Goal: Information Seeking & Learning: Learn about a topic

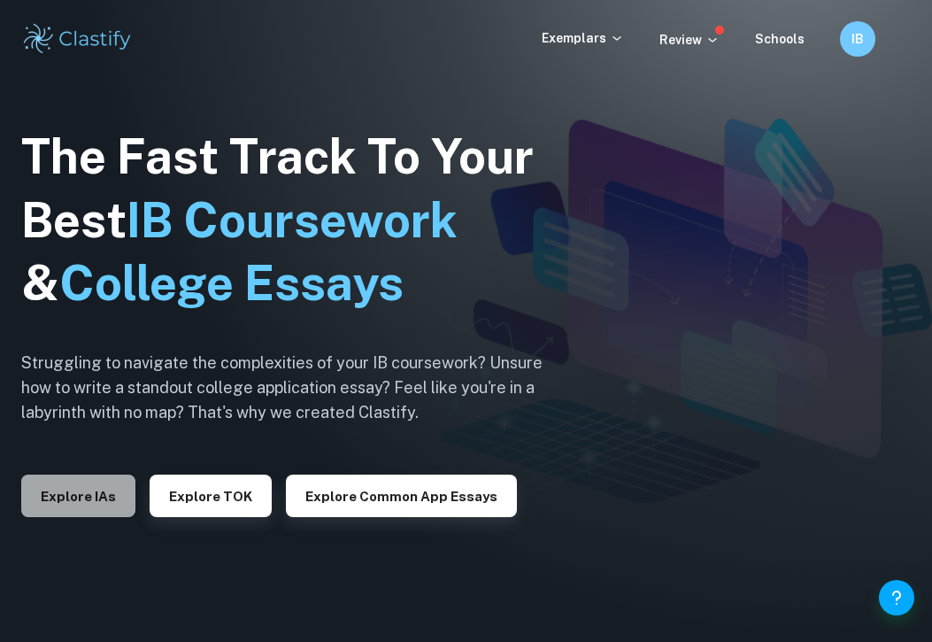
click at [56, 513] on button "Explore IAs" at bounding box center [78, 495] width 114 height 42
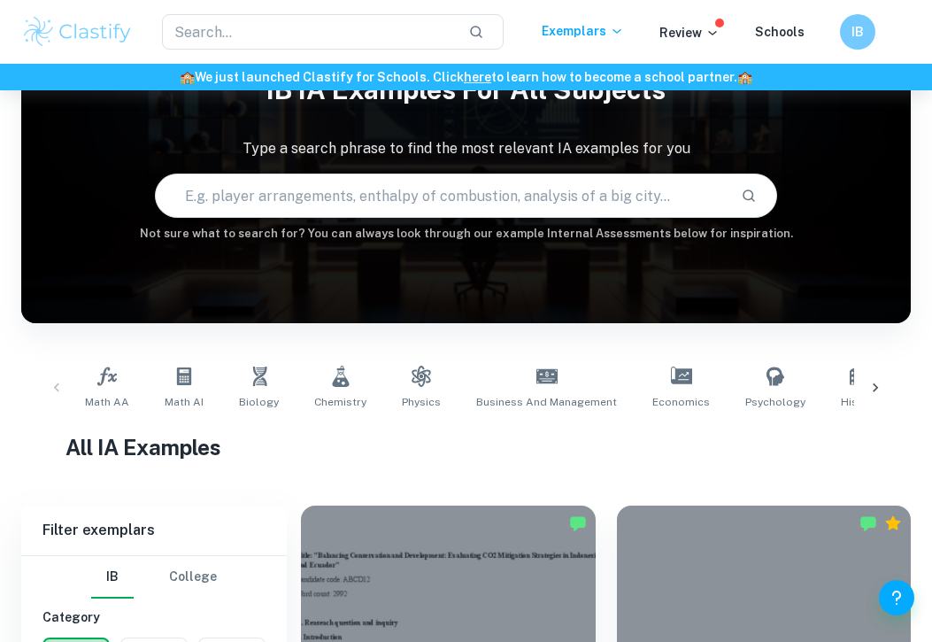
scroll to position [159, 0]
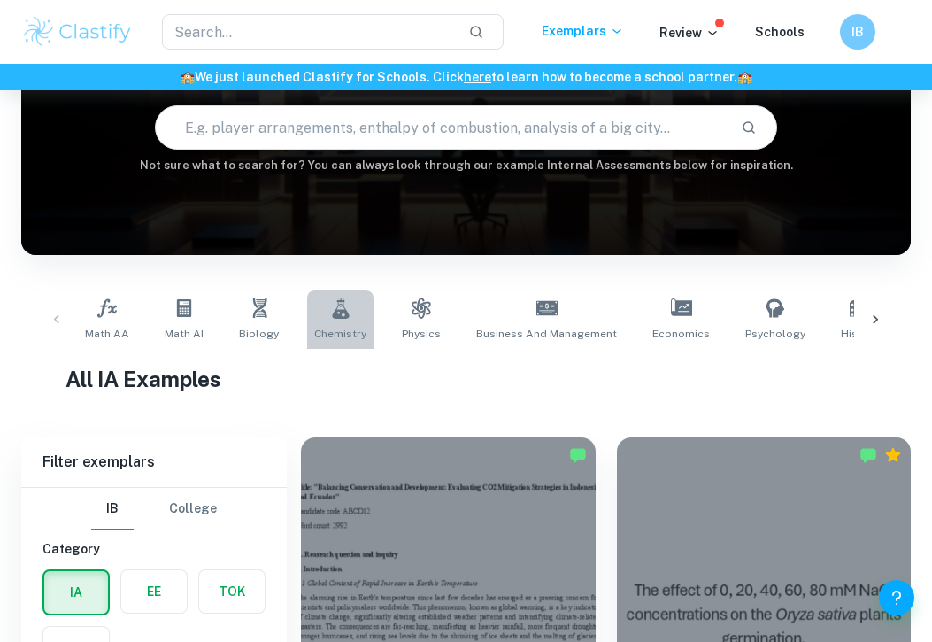
click at [327, 326] on span "Chemistry" at bounding box center [340, 334] width 52 height 16
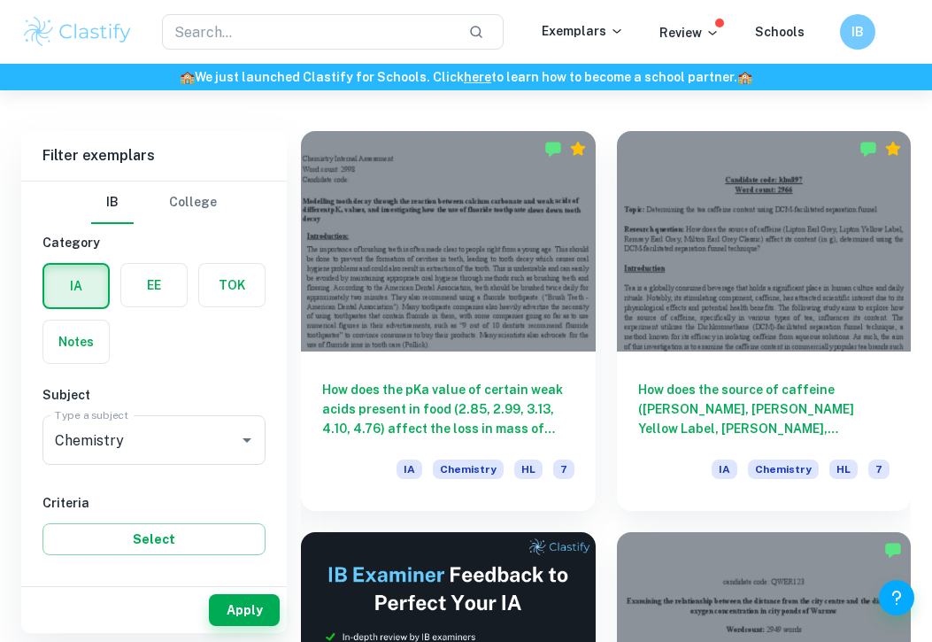
click at [147, 289] on label "button" at bounding box center [153, 285] width 65 height 42
click at [0, 0] on input "radio" at bounding box center [0, 0] width 0 height 0
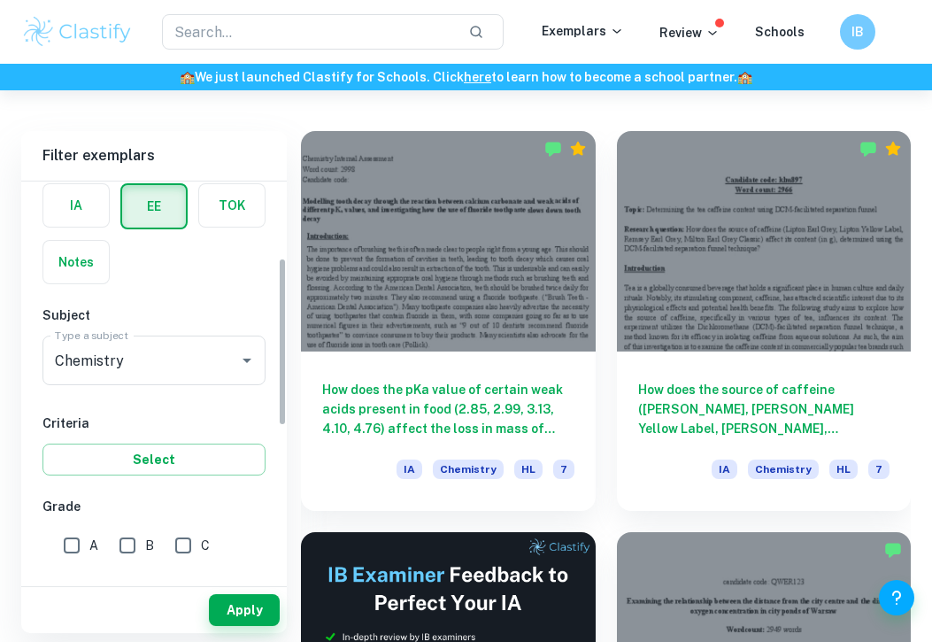
scroll to position [181, 0]
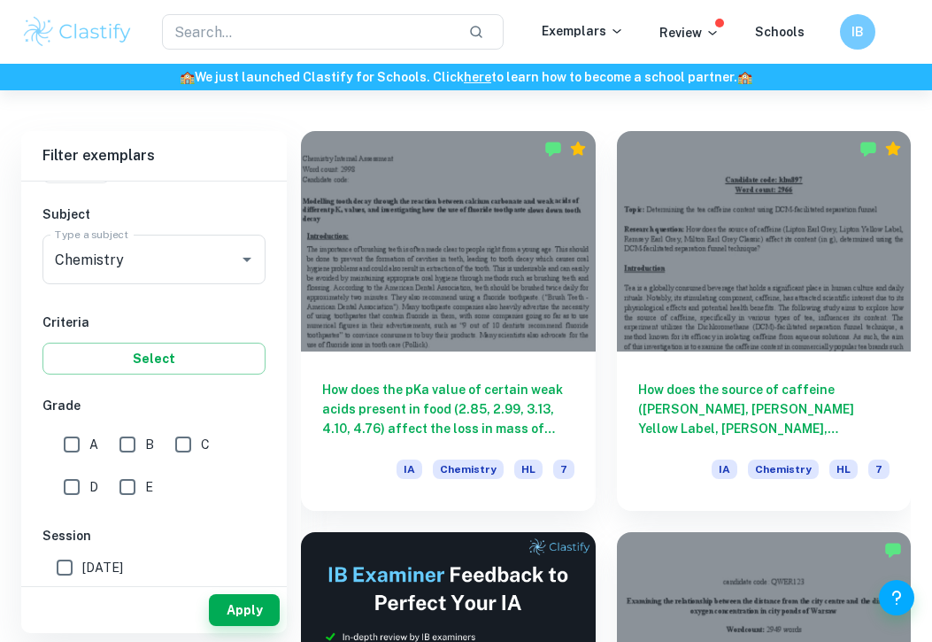
click at [240, 592] on div "Apply" at bounding box center [153, 610] width 265 height 46
click at [77, 442] on input "A" at bounding box center [71, 444] width 35 height 35
checkbox input "true"
click at [225, 611] on button "Apply" at bounding box center [244, 610] width 71 height 32
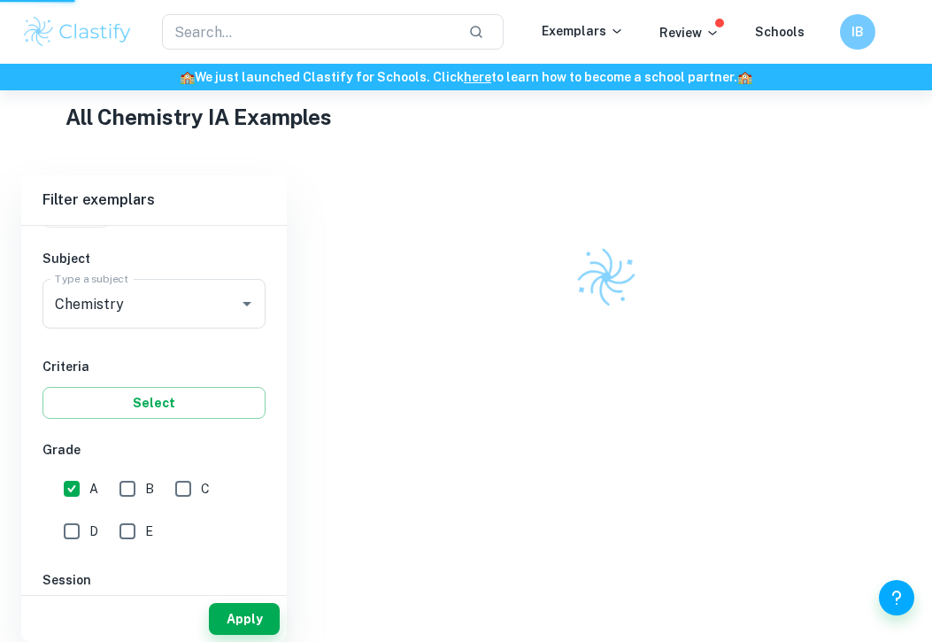
scroll to position [395, 0]
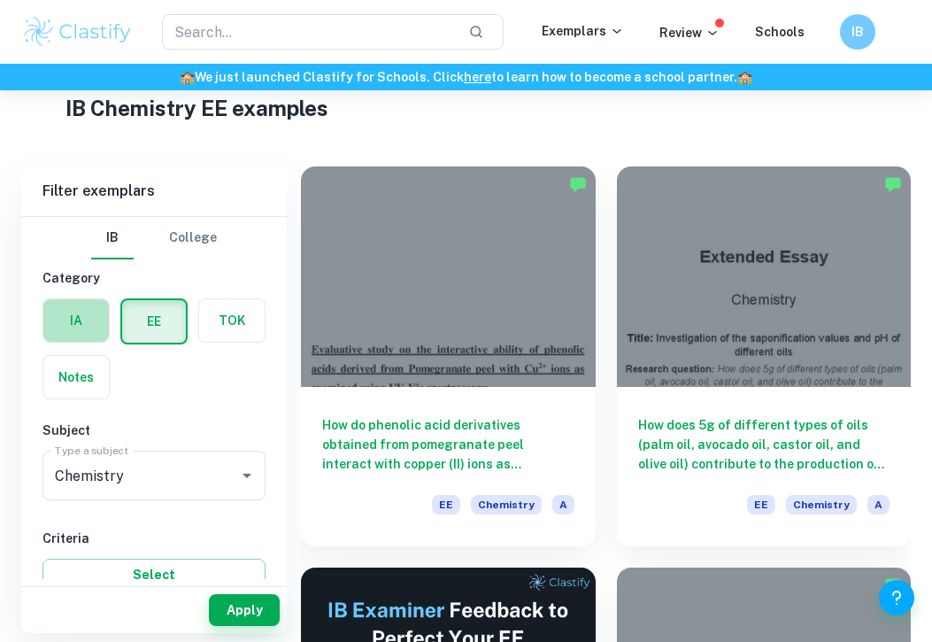
click at [78, 322] on label "button" at bounding box center [75, 320] width 65 height 42
click at [0, 0] on input "radio" at bounding box center [0, 0] width 0 height 0
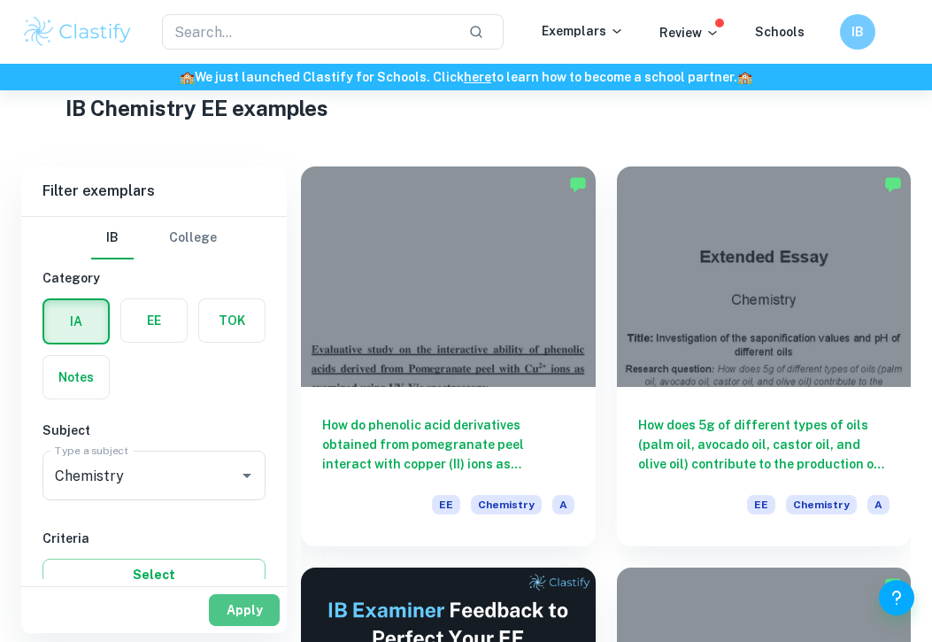
click at [225, 603] on button "Apply" at bounding box center [244, 610] width 71 height 32
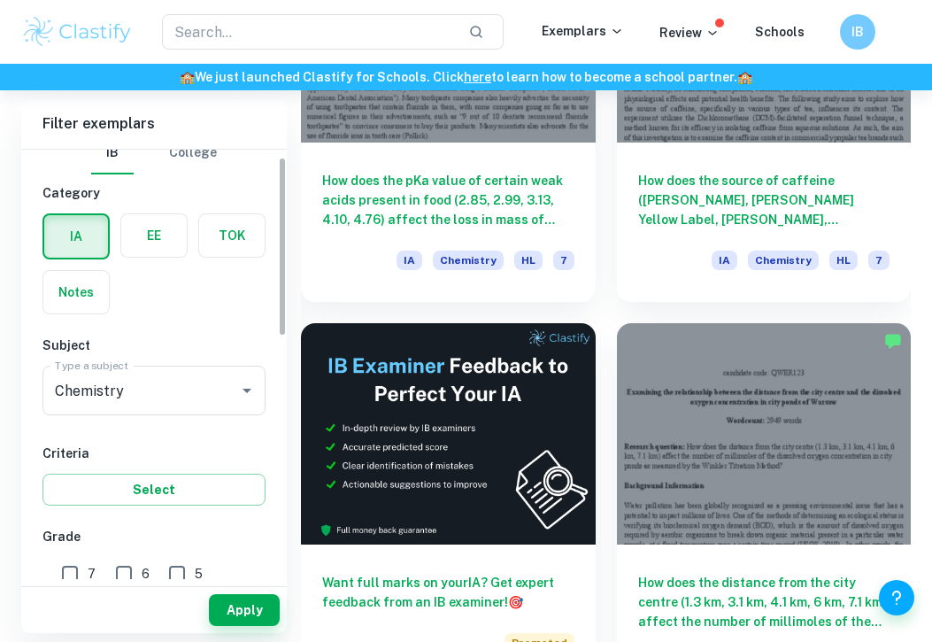
scroll to position [274, 0]
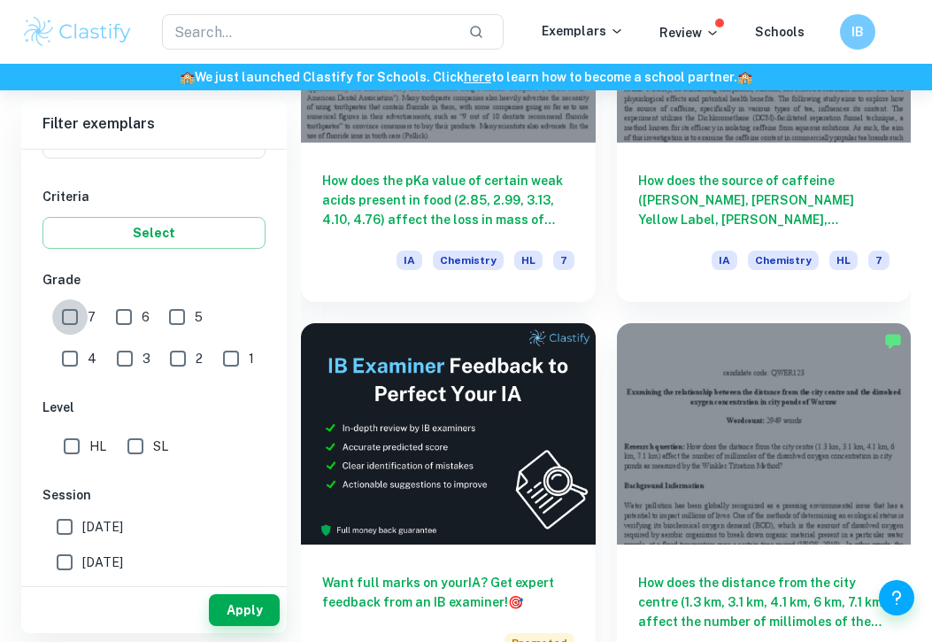
click at [73, 319] on input "7" at bounding box center [69, 316] width 35 height 35
click at [228, 603] on button "Apply" at bounding box center [244, 610] width 71 height 32
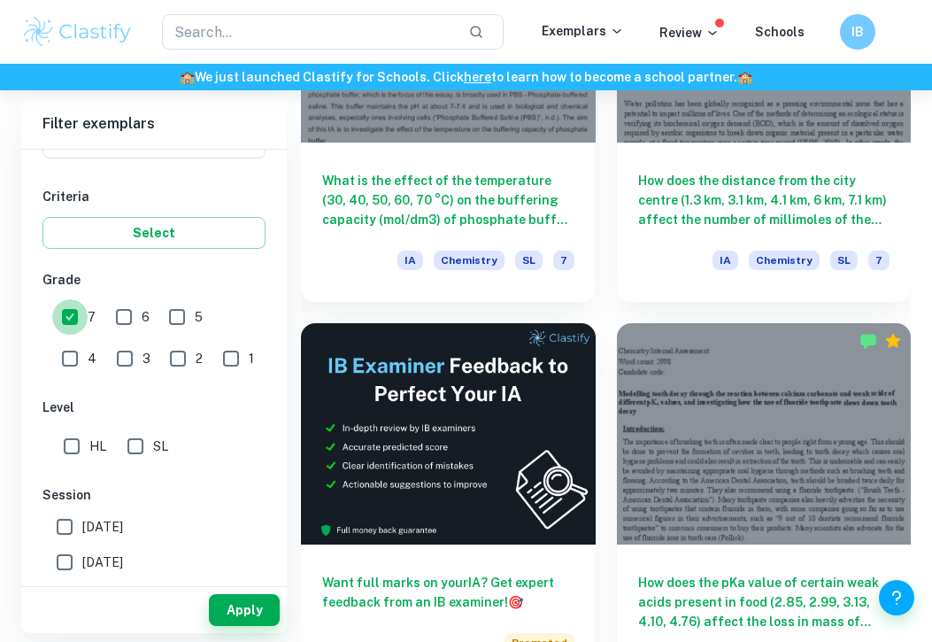
click at [73, 316] on input "7" at bounding box center [69, 316] width 35 height 35
checkbox input "false"
click at [238, 618] on button "Apply" at bounding box center [244, 610] width 71 height 32
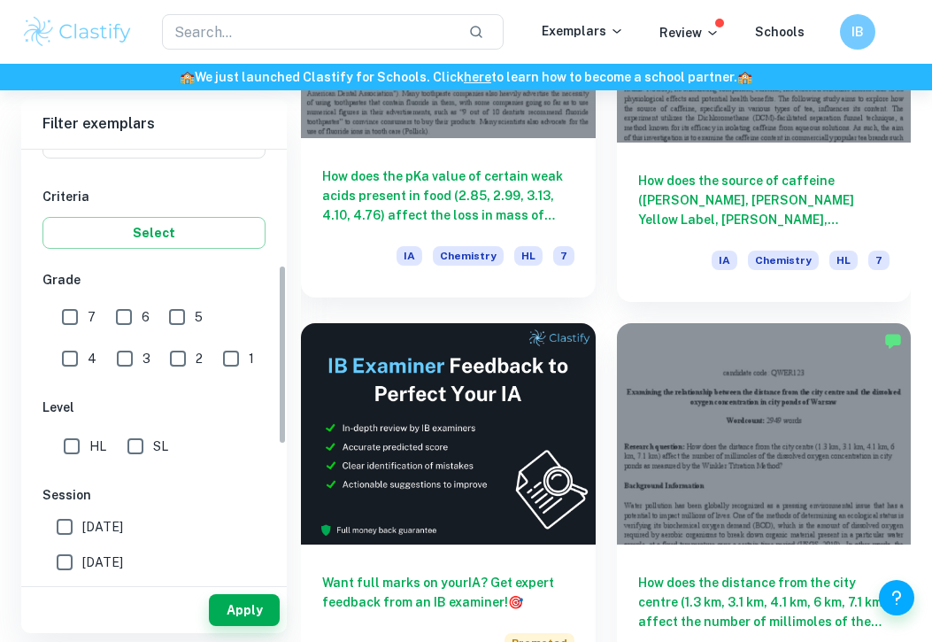
click at [435, 219] on h6 "How does the pKa value of certain weak acids present in food (2.85, 2.99, 3.13,…" at bounding box center [448, 195] width 252 height 58
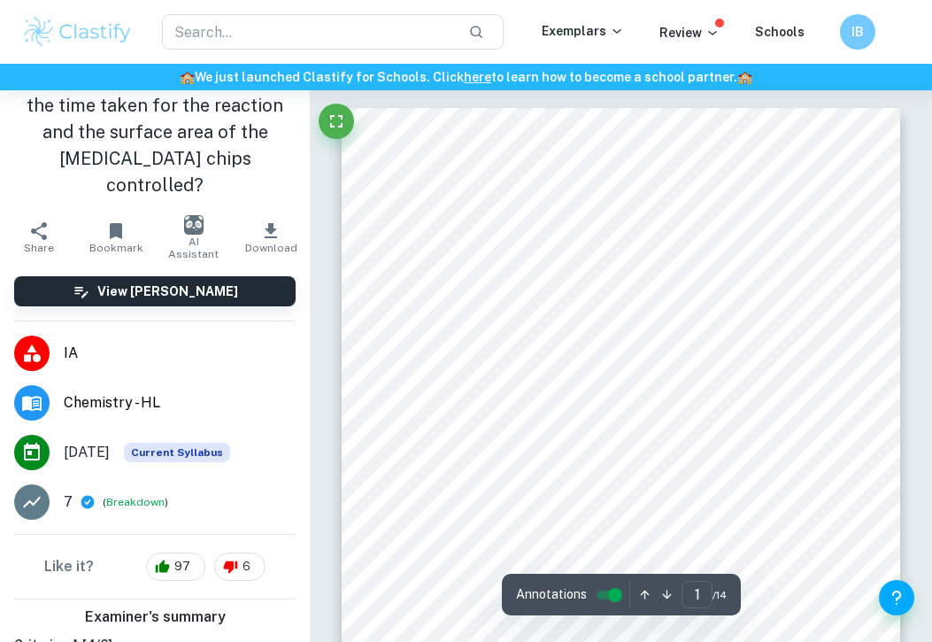
scroll to position [332, 0]
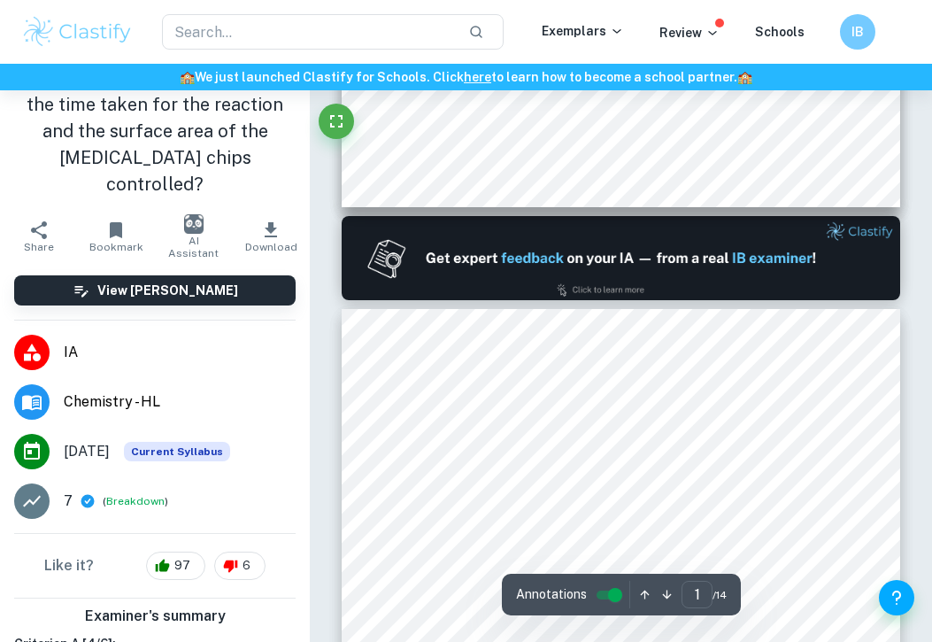
type input "2"
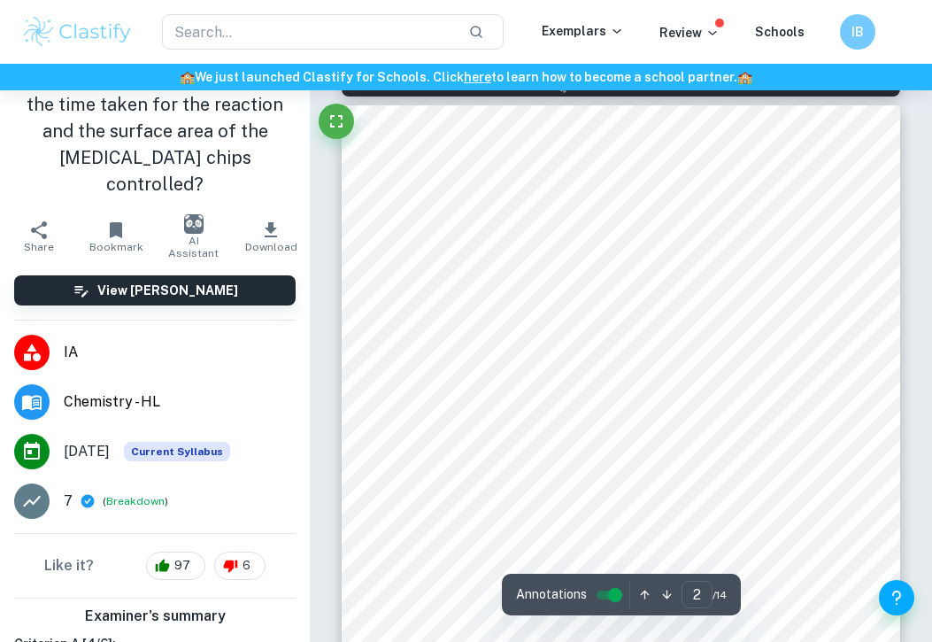
scroll to position [828, 0]
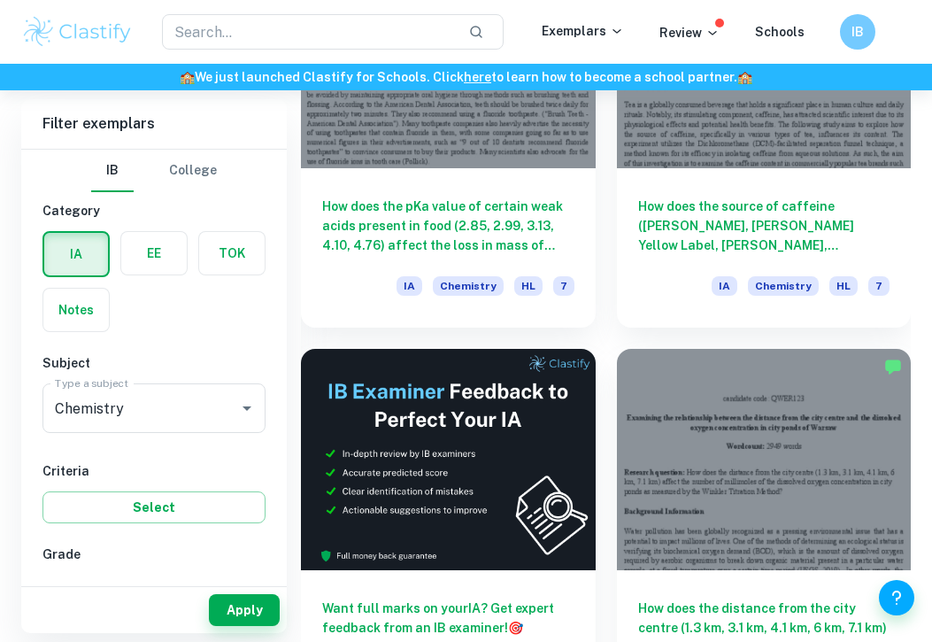
scroll to position [643, 0]
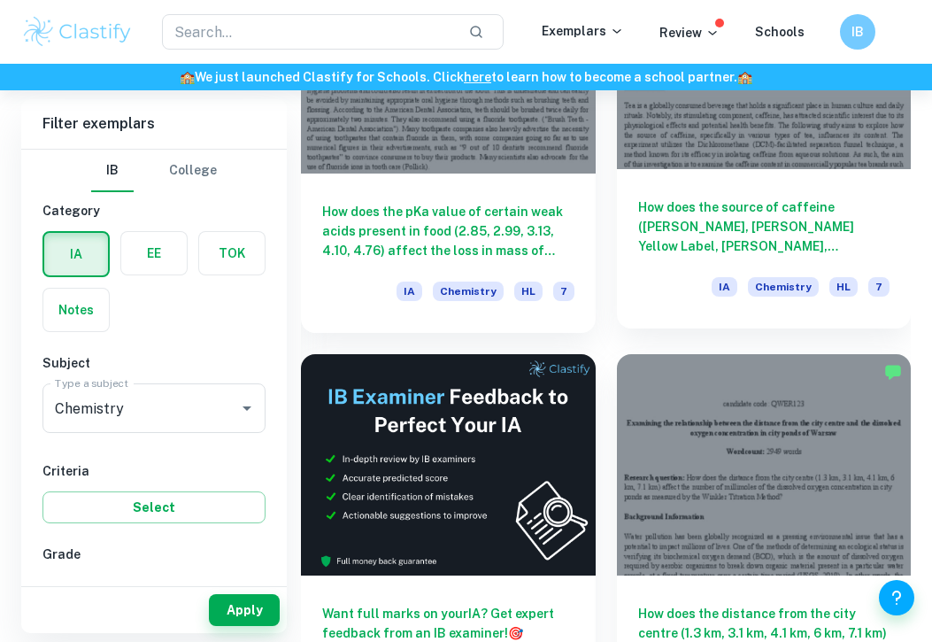
click at [685, 281] on div "IA Chemistry HL 7" at bounding box center [764, 292] width 252 height 30
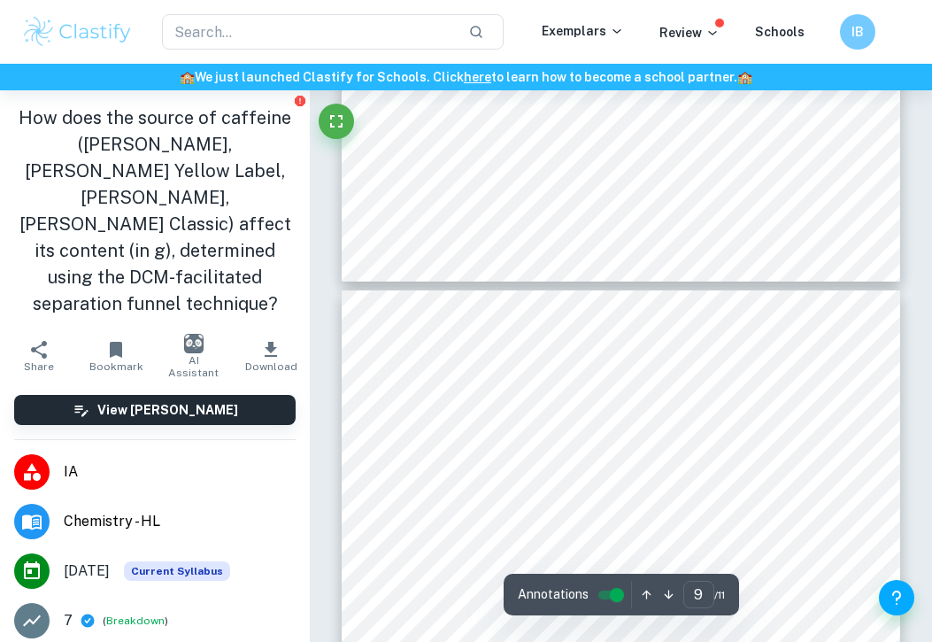
scroll to position [6308, 0]
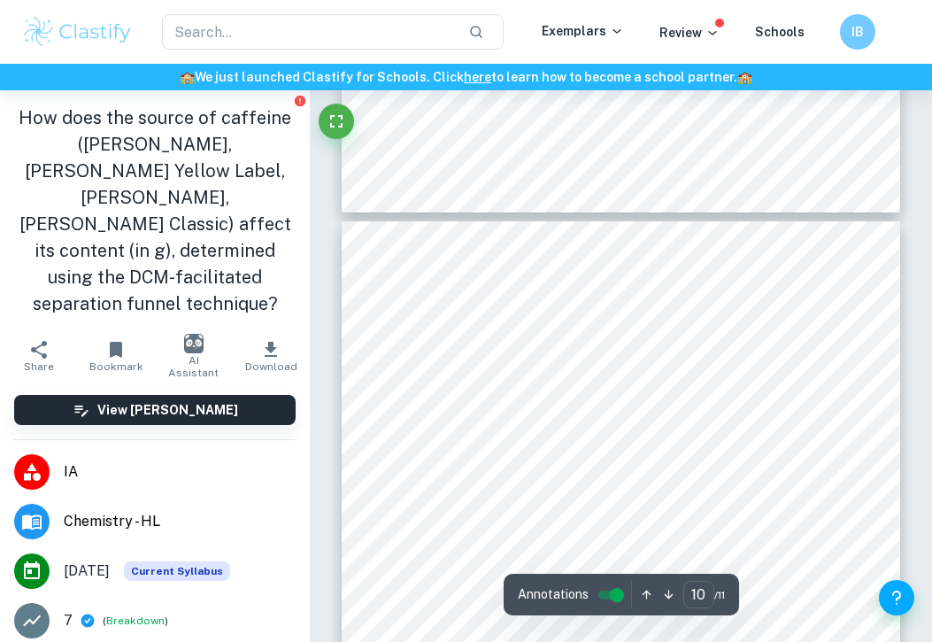
type input "9"
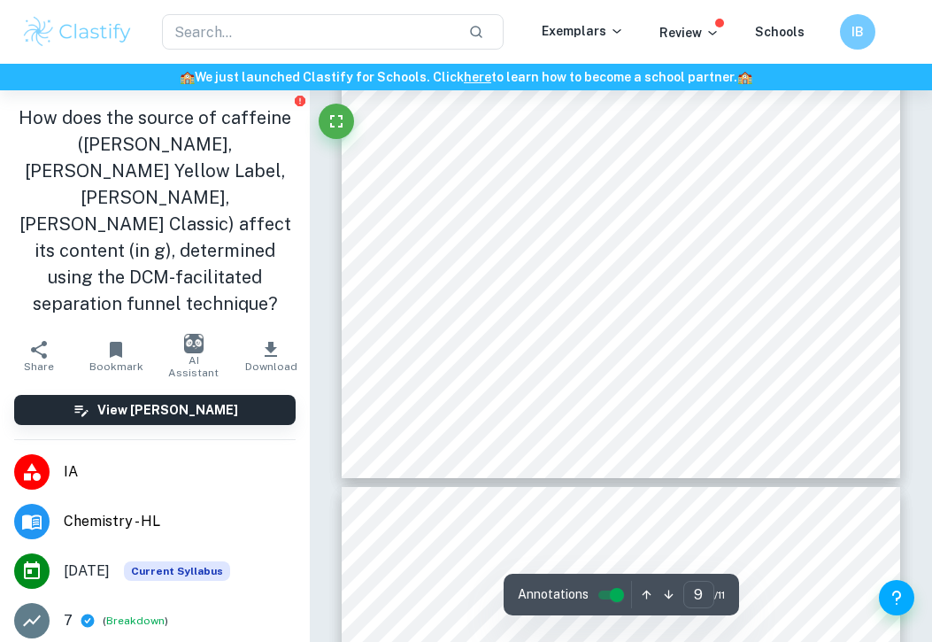
scroll to position [6859, 0]
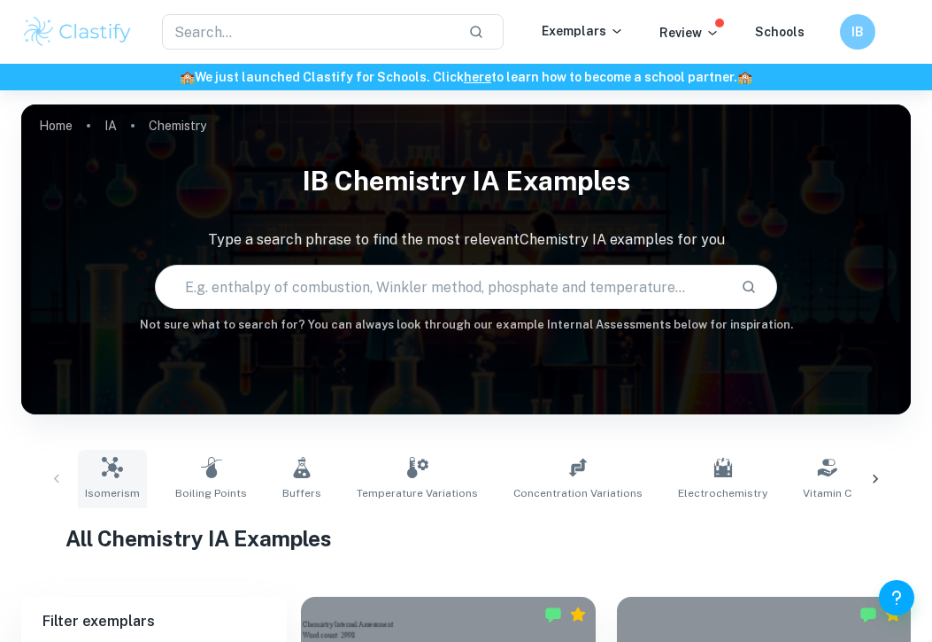
click at [102, 467] on icon at bounding box center [112, 467] width 21 height 21
type input "Isomerism"
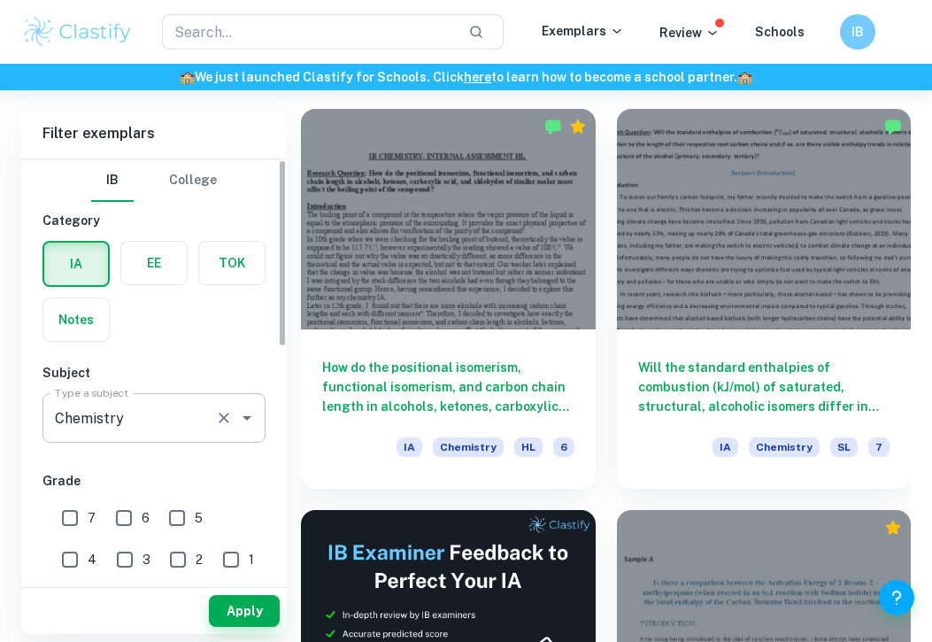
scroll to position [56, 0]
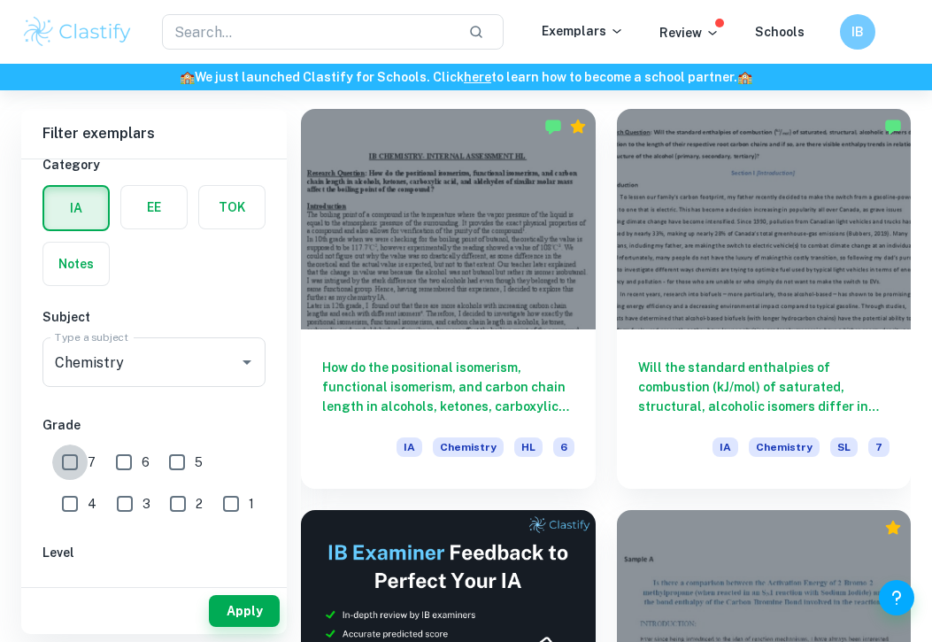
click at [67, 456] on input "7" at bounding box center [69, 461] width 35 height 35
checkbox input "true"
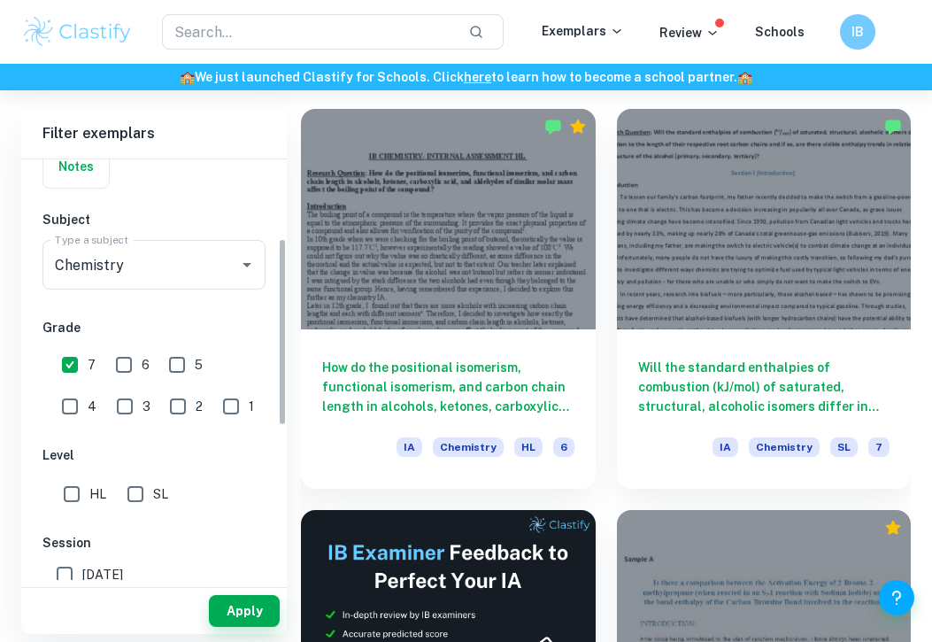
scroll to position [176, 0]
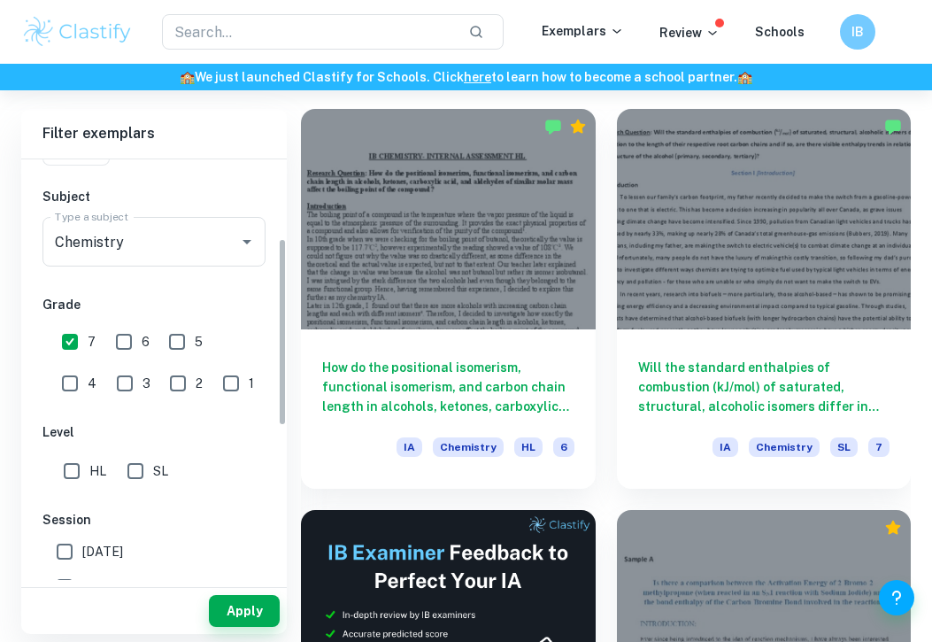
click at [86, 466] on input "HL" at bounding box center [71, 470] width 35 height 35
checkbox input "true"
click at [231, 602] on button "Apply" at bounding box center [244, 611] width 71 height 32
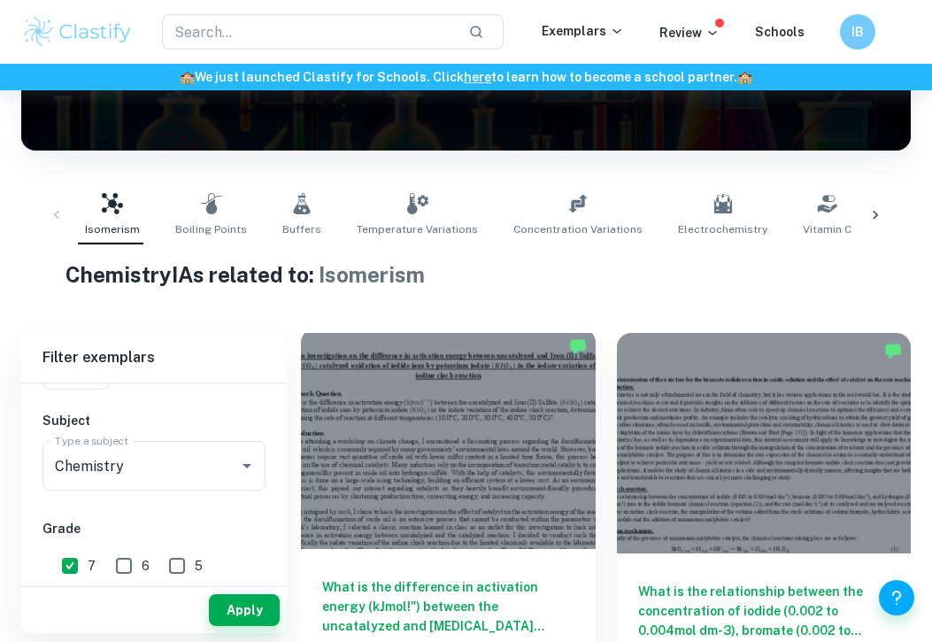
scroll to position [263, 0]
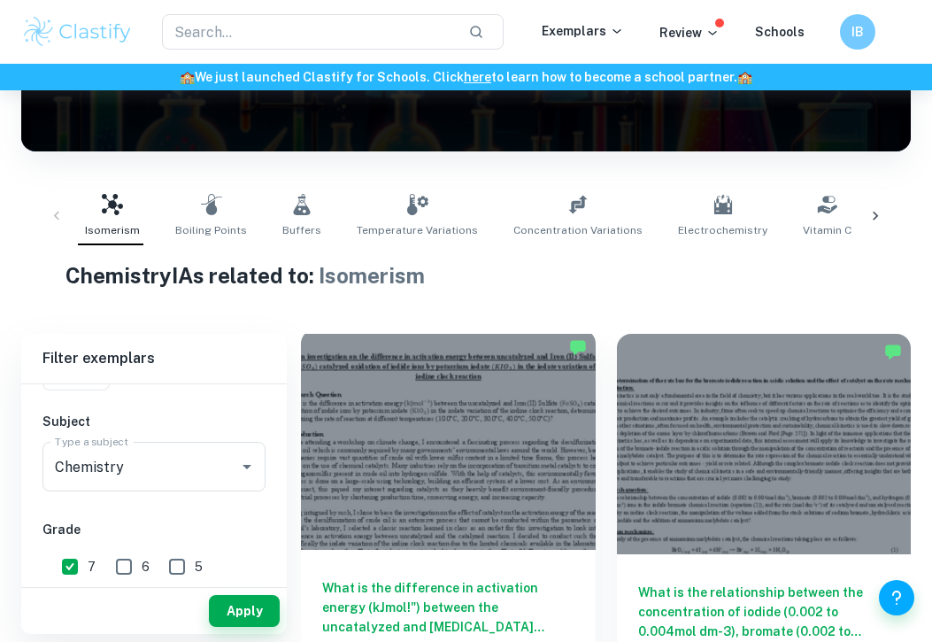
click at [404, 370] on div at bounding box center [448, 439] width 295 height 220
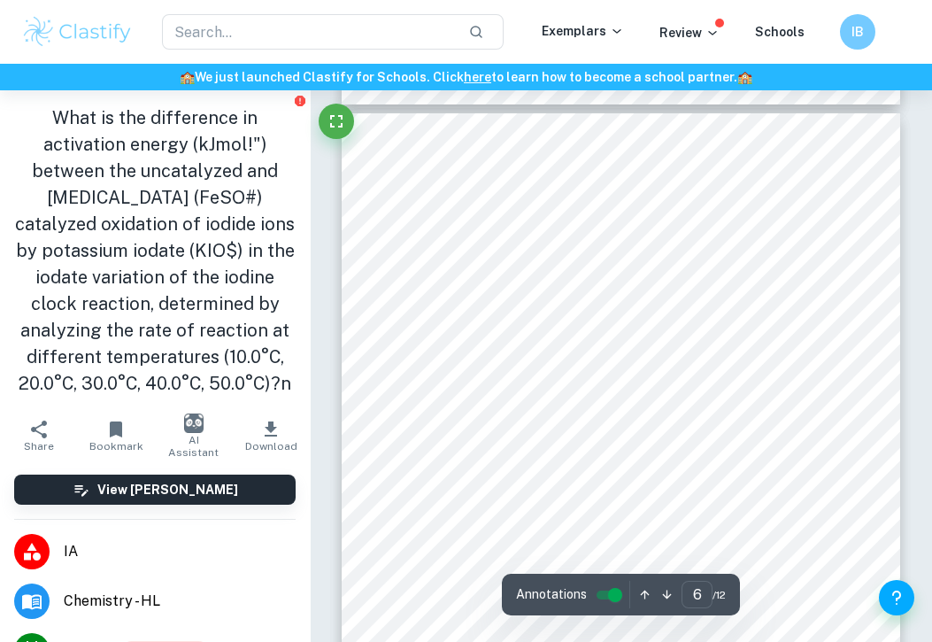
scroll to position [4106, 0]
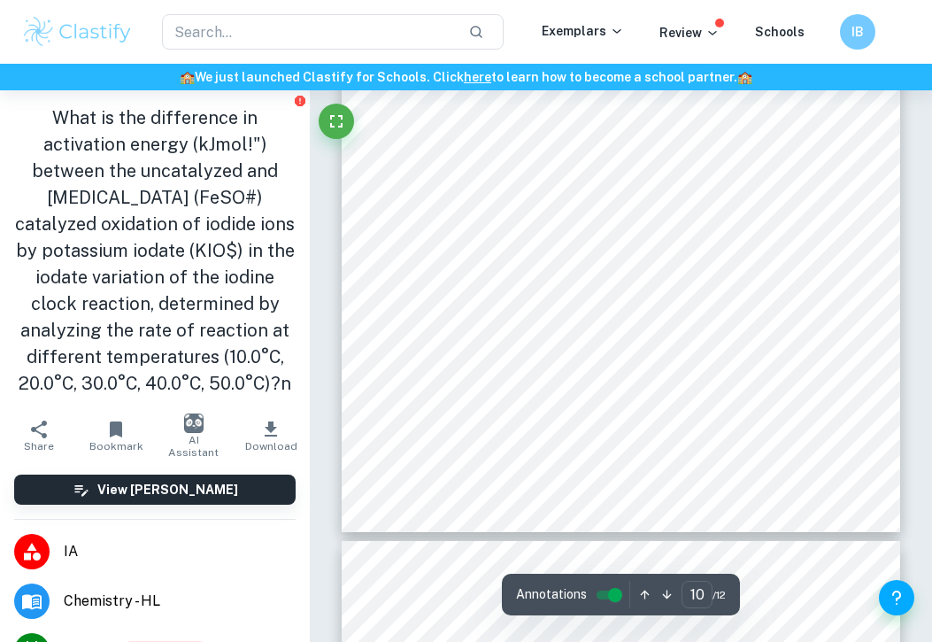
type input "11"
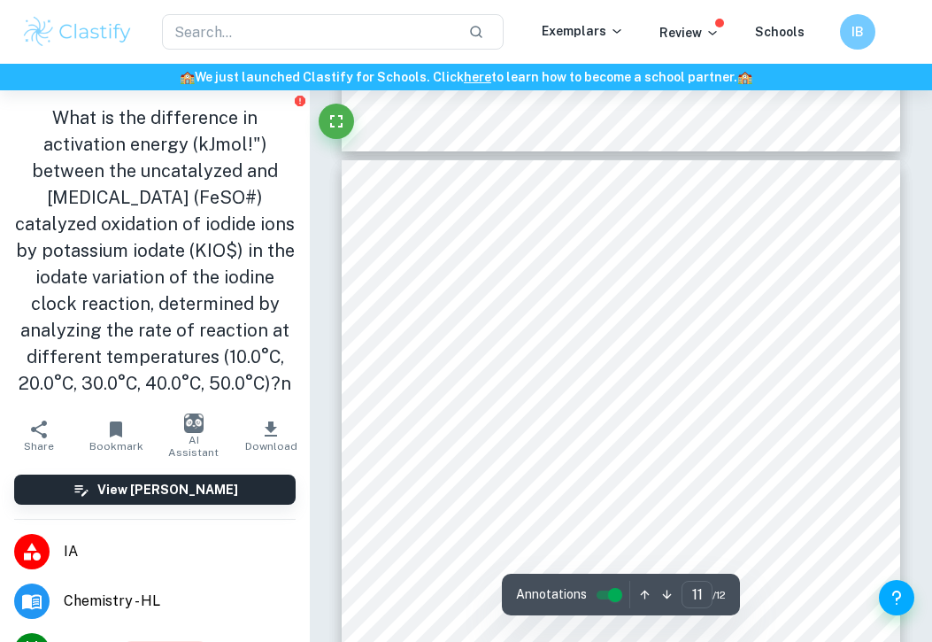
scroll to position [8655, 0]
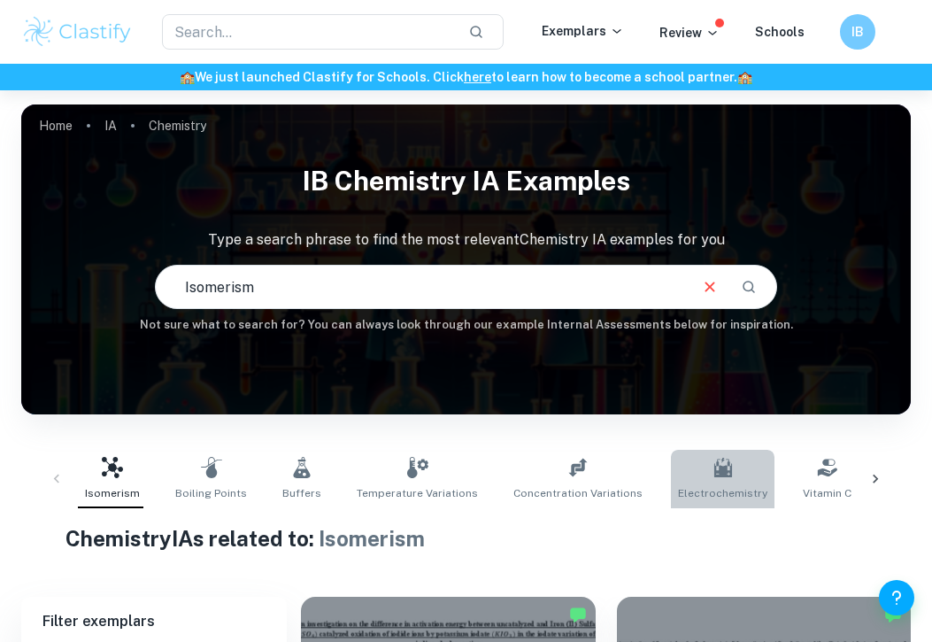
click at [706, 477] on link "Electrochemistry" at bounding box center [723, 479] width 104 height 58
type input "Electrochemistry"
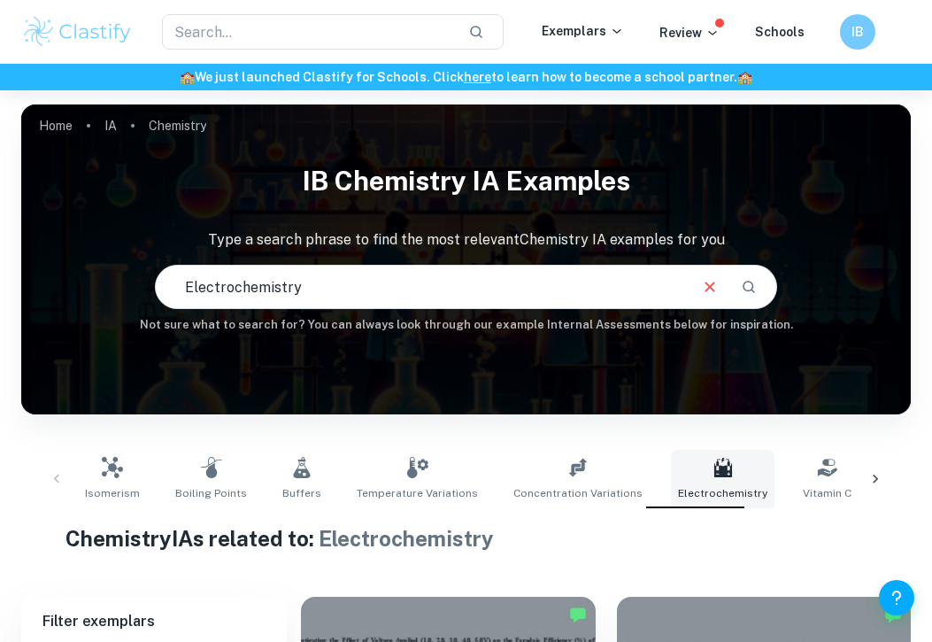
scroll to position [207, 0]
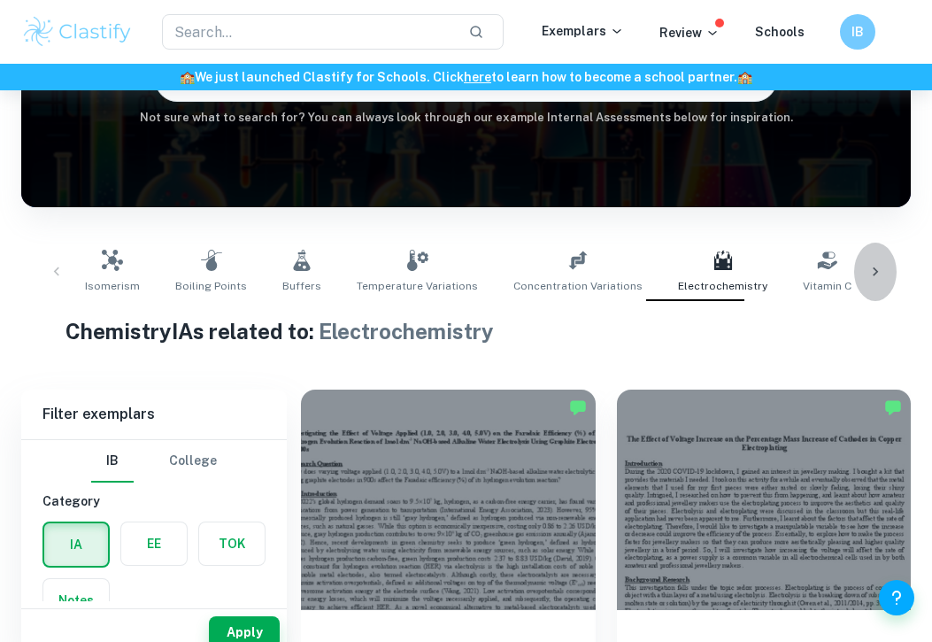
click at [876, 269] on icon at bounding box center [875, 272] width 18 height 18
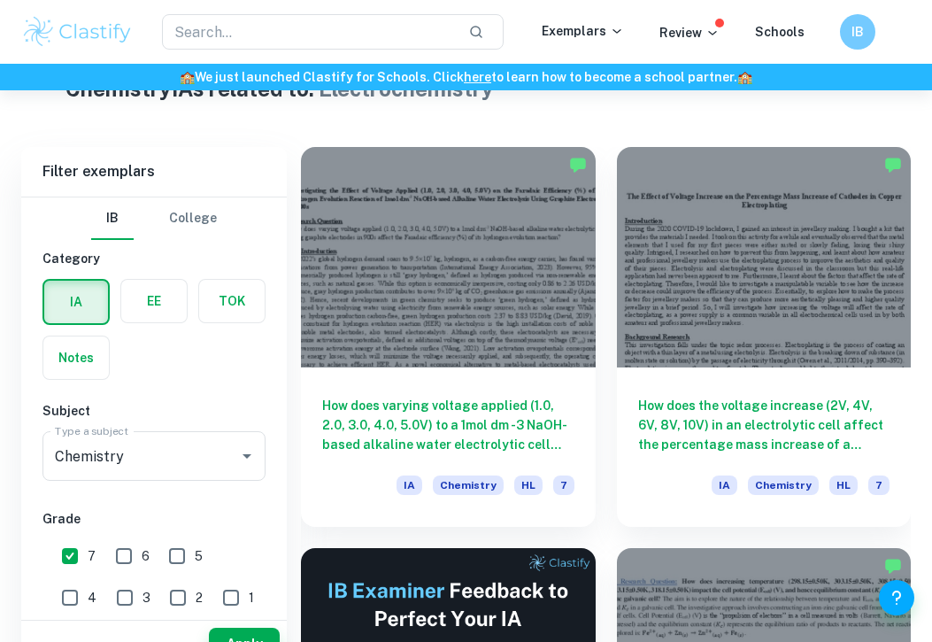
scroll to position [483, 0]
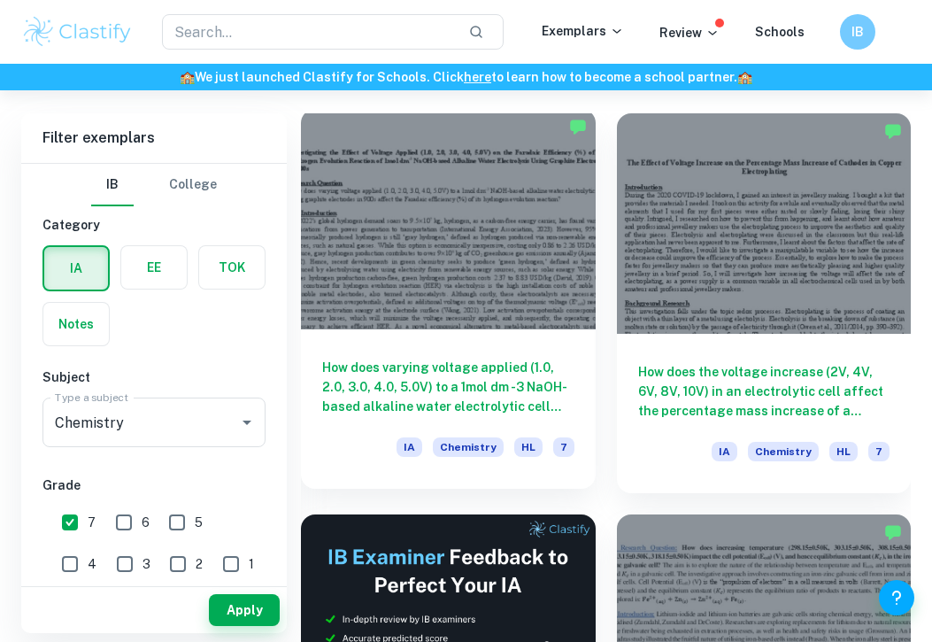
click at [520, 363] on h6 "How does varying voltage applied (1.0, 2.0, 3.0, 4.0, 5.0V) to a 1mol dm -3 NaO…" at bounding box center [448, 387] width 252 height 58
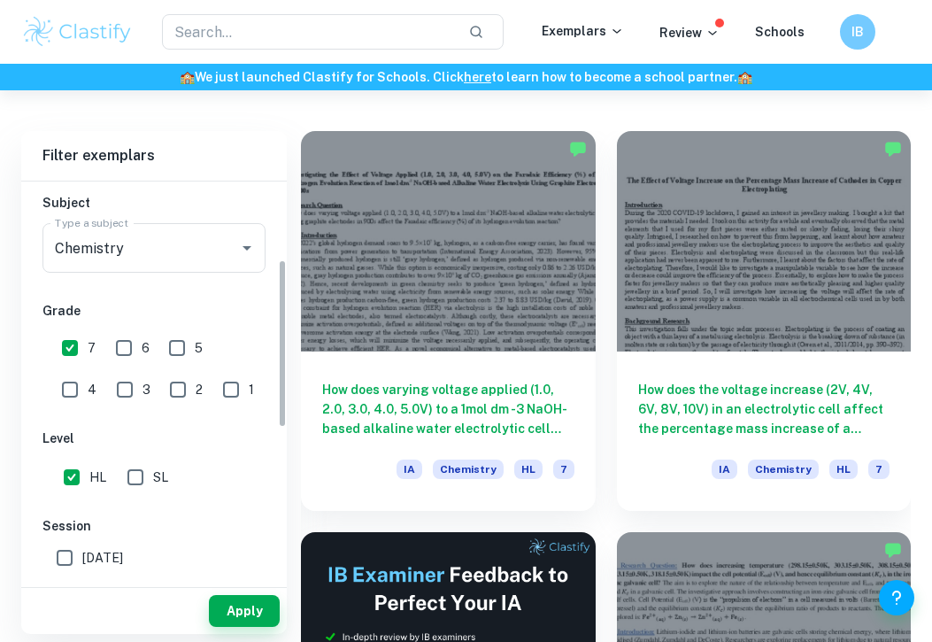
scroll to position [255, 0]
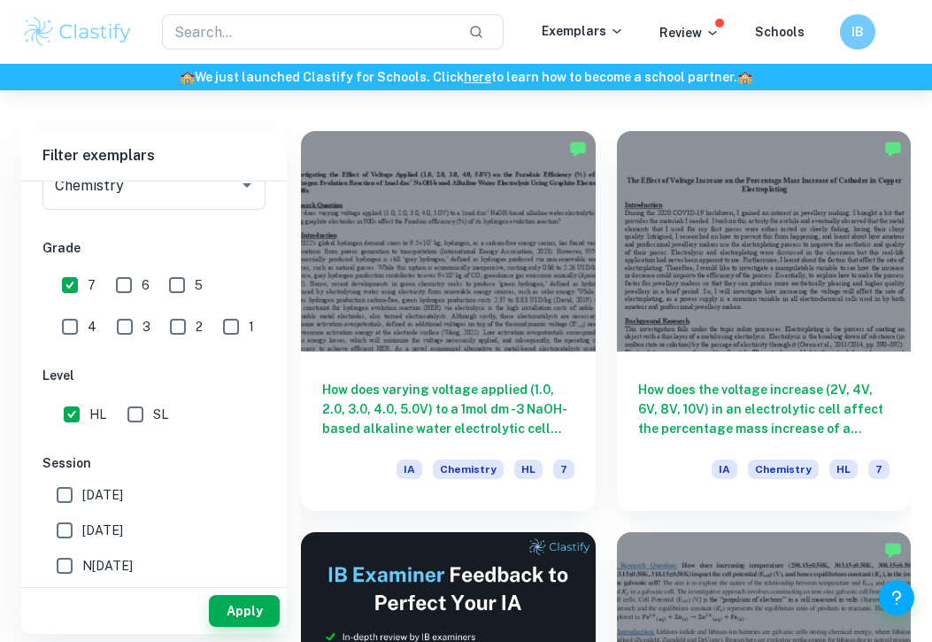
click at [68, 498] on input "[DATE]" at bounding box center [64, 494] width 35 height 35
checkbox input "true"
click at [72, 525] on input "[DATE]" at bounding box center [64, 529] width 35 height 35
checkbox input "true"
click at [227, 599] on button "Apply" at bounding box center [244, 611] width 71 height 32
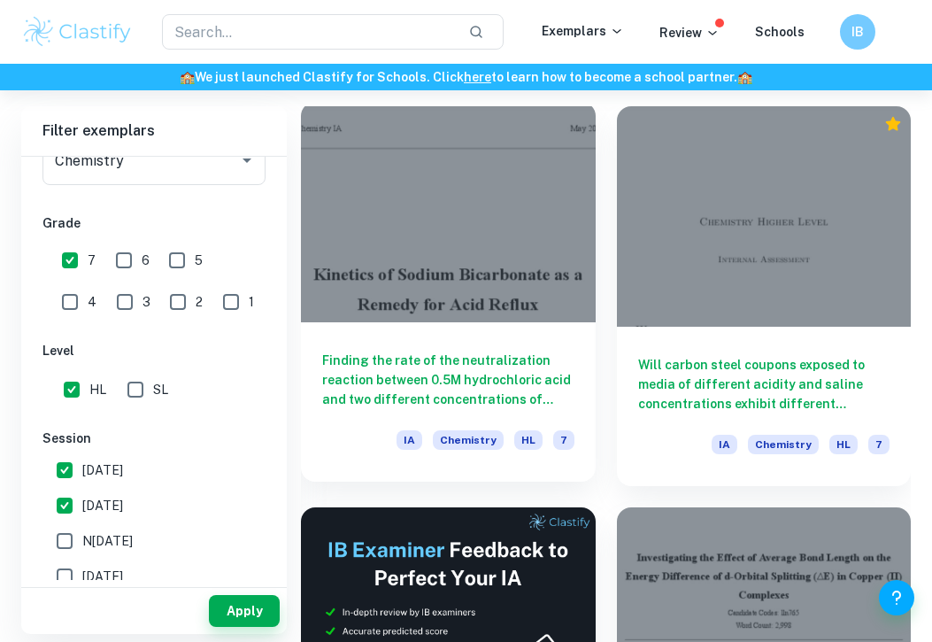
scroll to position [486, 0]
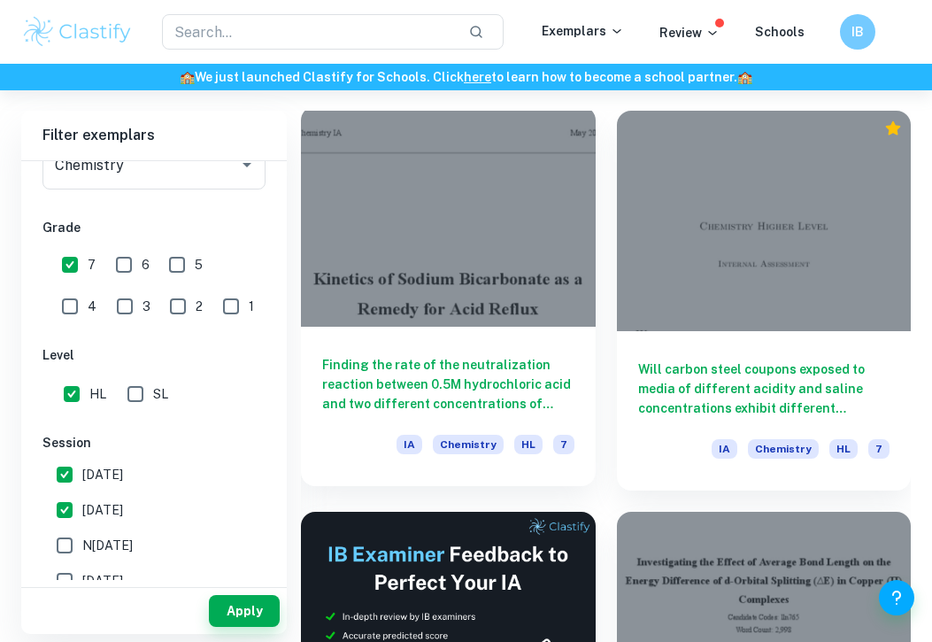
click at [435, 409] on h6 "Finding the rate of the neutralization reaction between 0.5M hydrochloric acid …" at bounding box center [448, 384] width 252 height 58
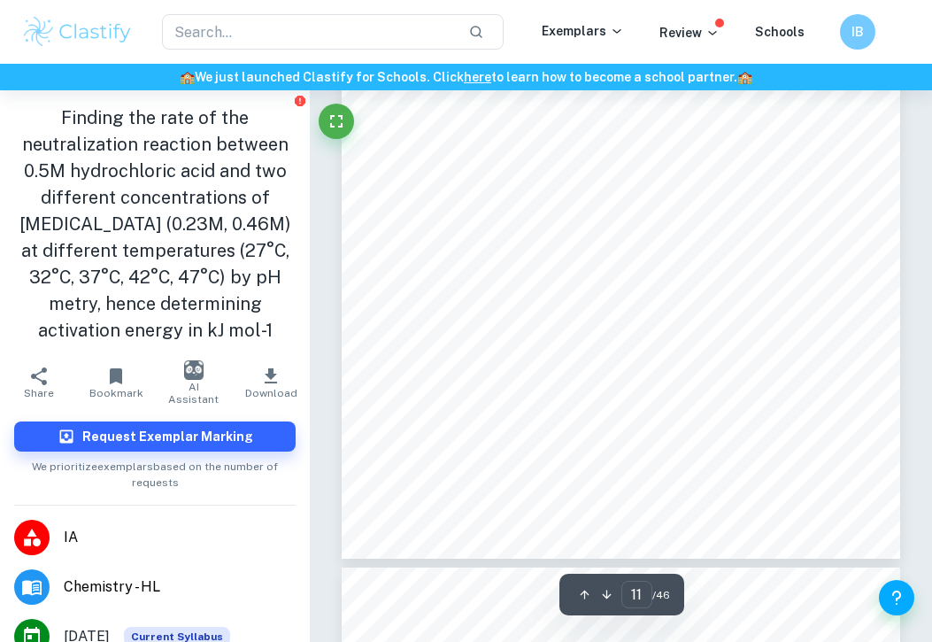
scroll to position [7687, 0]
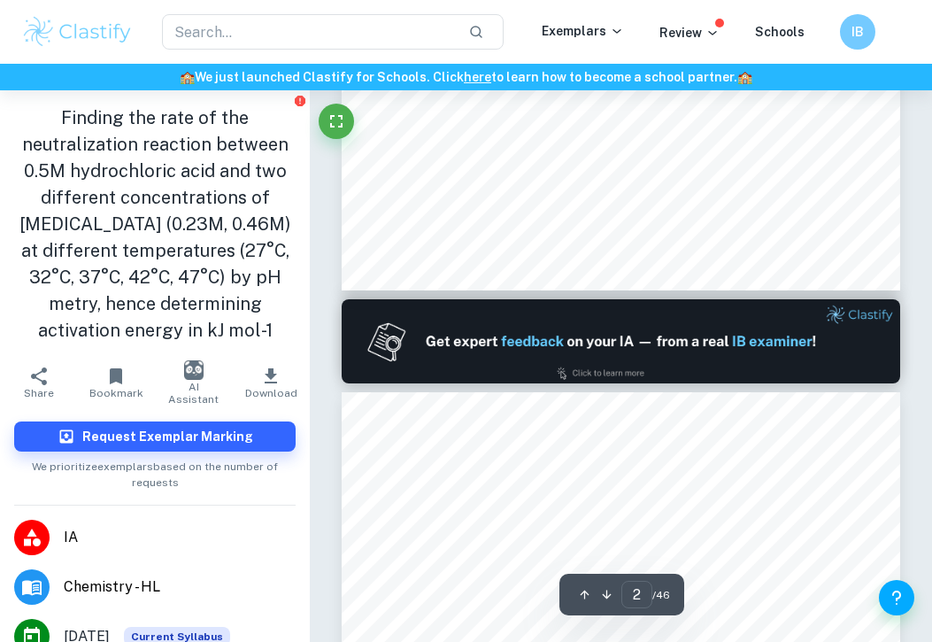
type input "1"
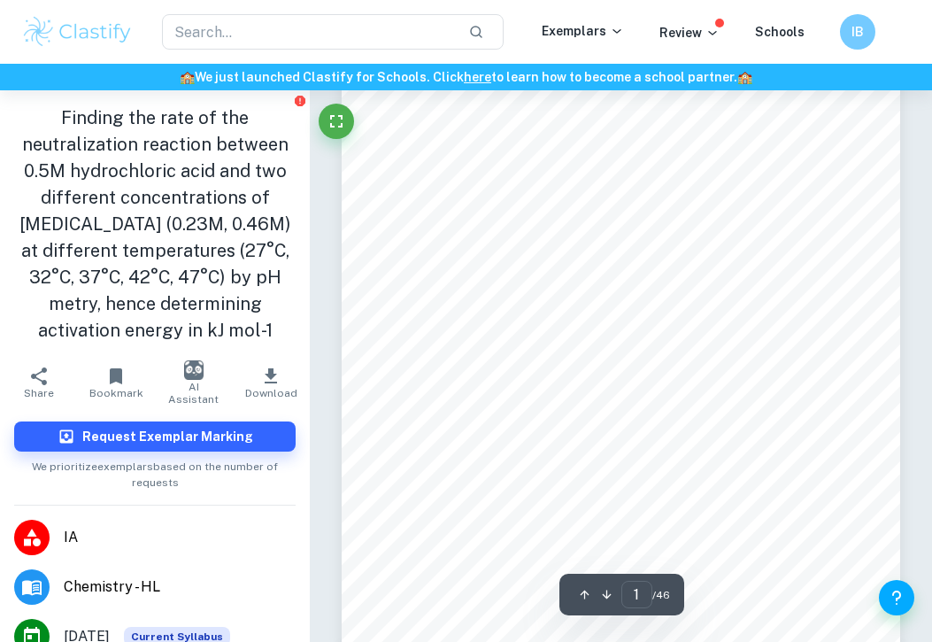
scroll to position [0, 0]
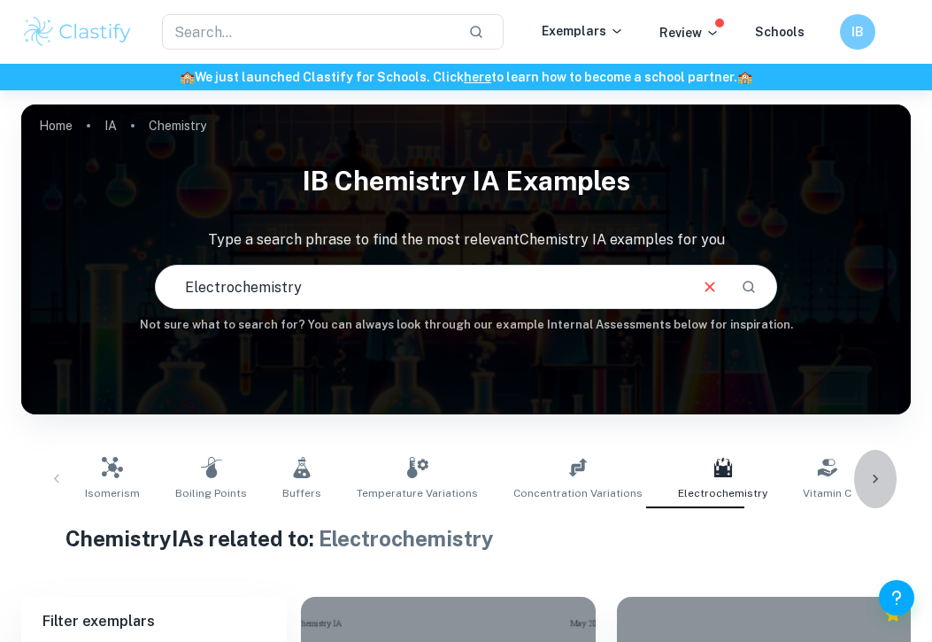
click at [870, 466] on div at bounding box center [875, 479] width 42 height 58
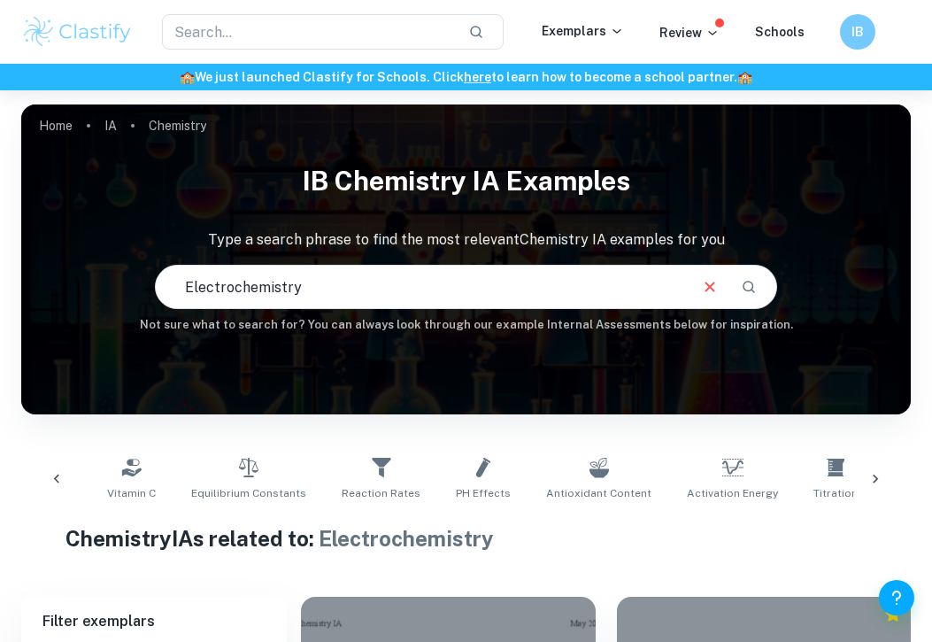
scroll to position [0, 746]
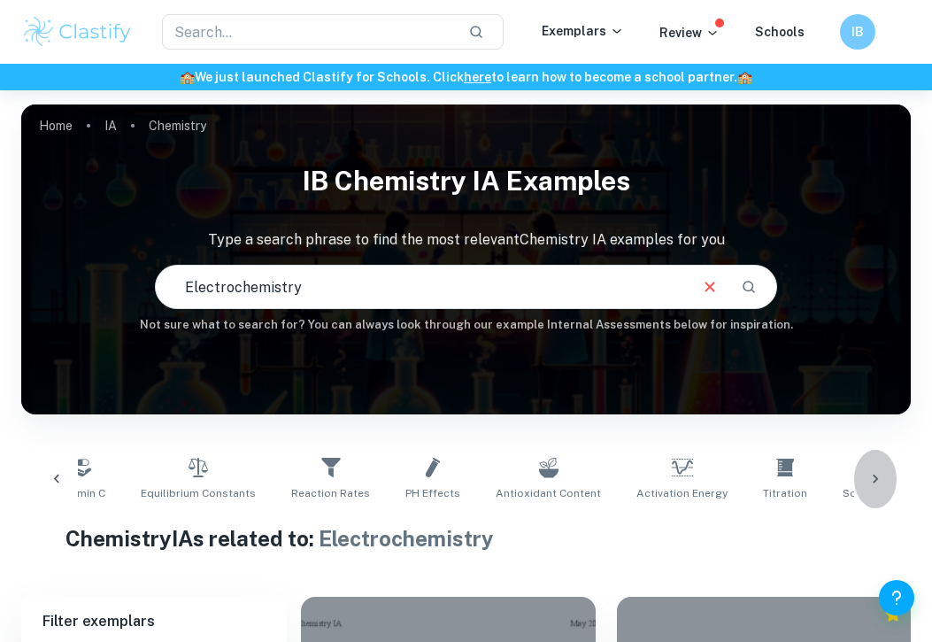
click at [864, 480] on div at bounding box center [875, 479] width 42 height 58
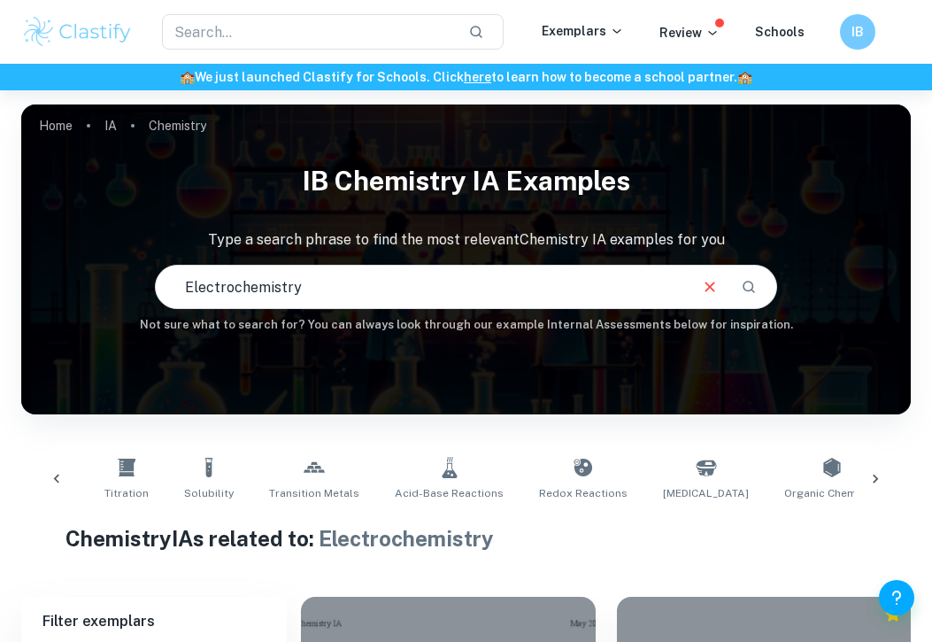
scroll to position [0, 1492]
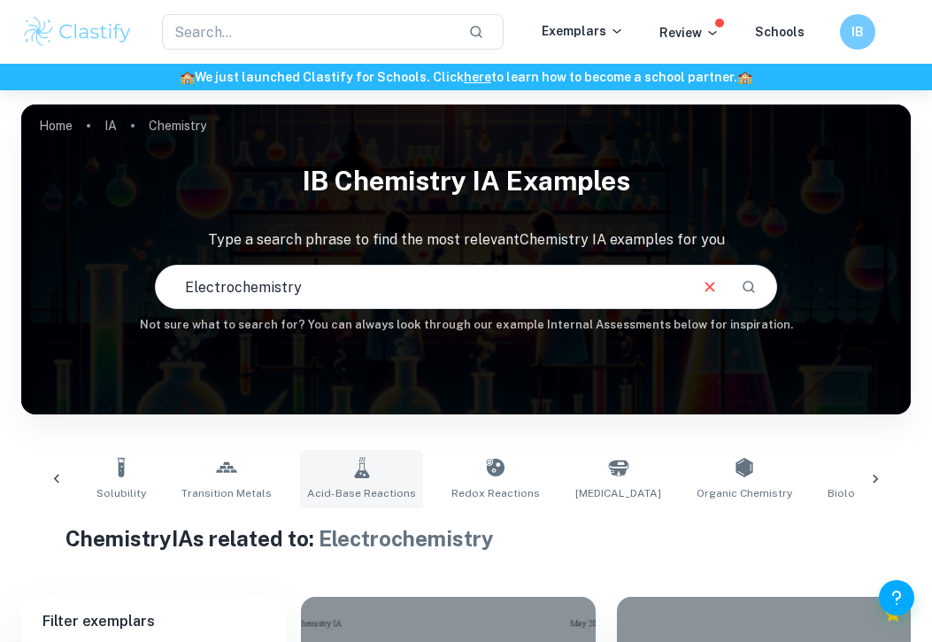
click at [319, 482] on link "Acid-Base Reactions" at bounding box center [361, 479] width 123 height 58
type input "Acid-Base Reactions"
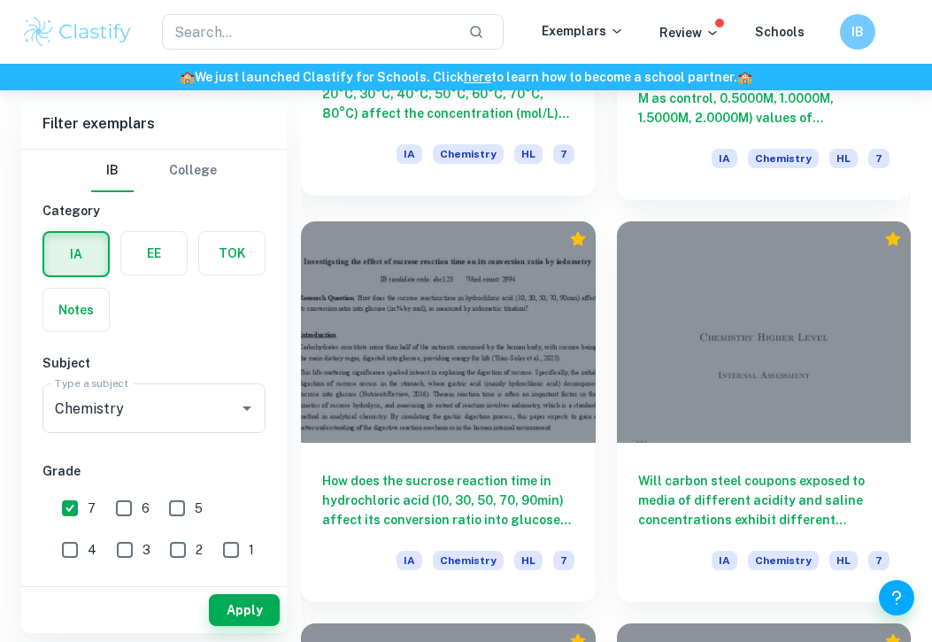
scroll to position [1768, 0]
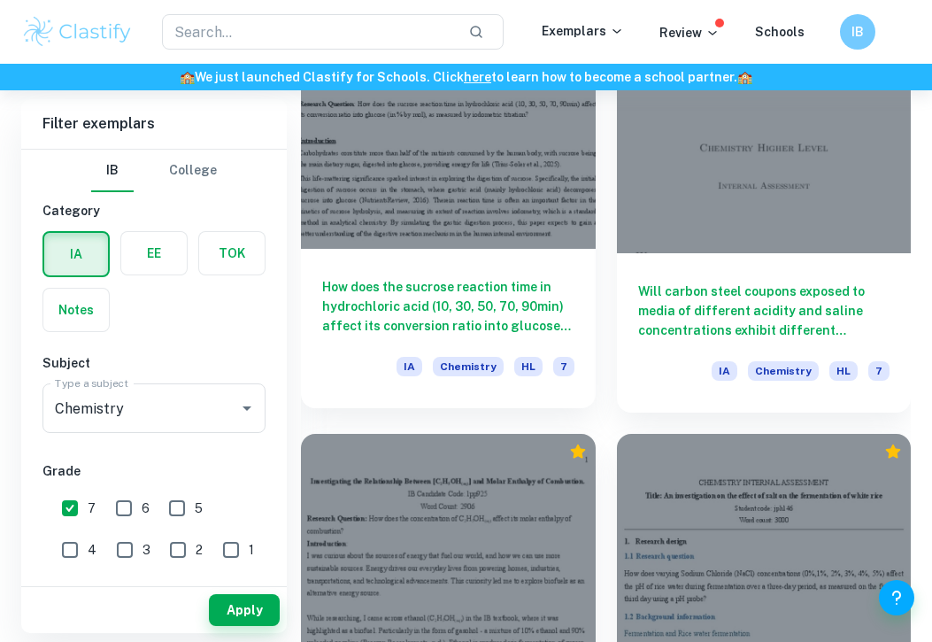
click at [473, 223] on div at bounding box center [448, 137] width 295 height 220
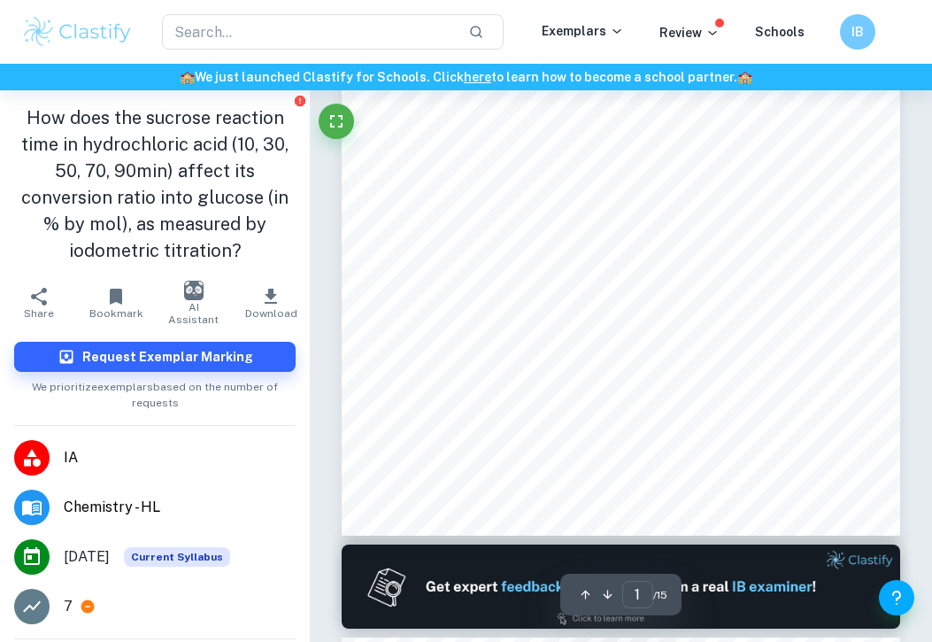
scroll to position [559, 0]
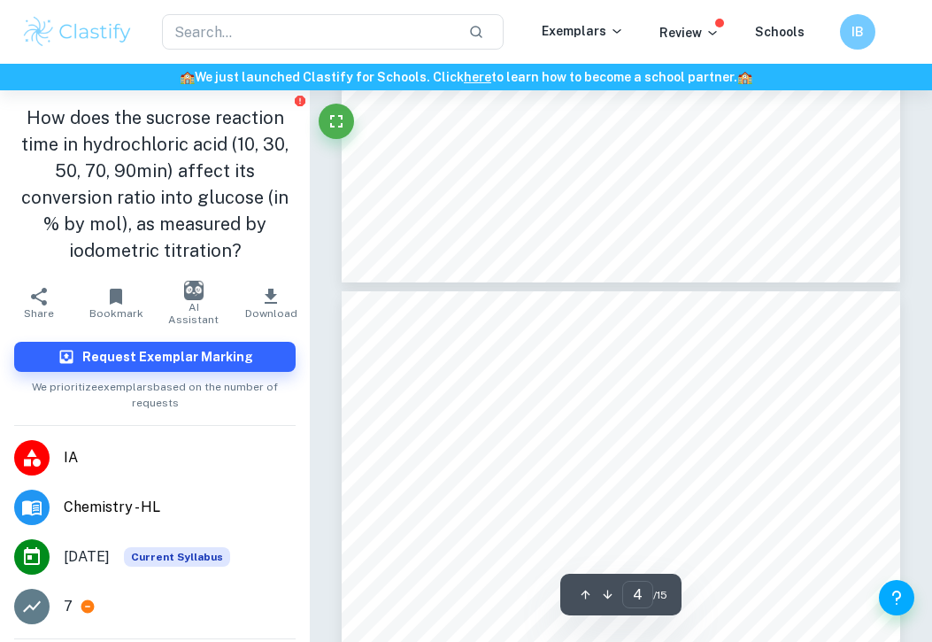
type input "3"
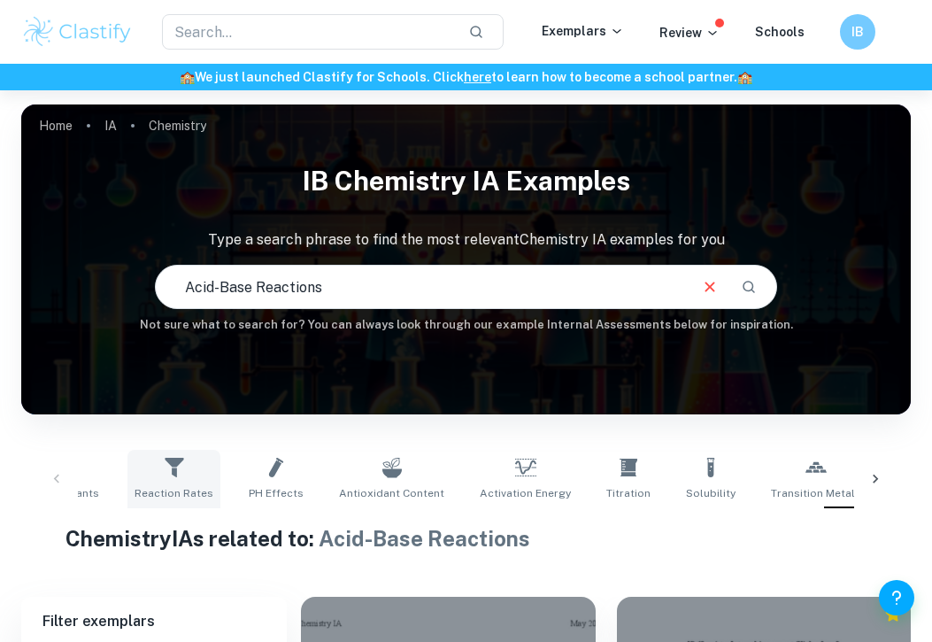
click at [135, 486] on span "Reaction Rates" at bounding box center [174, 493] width 79 height 16
type input "Reaction Rates"
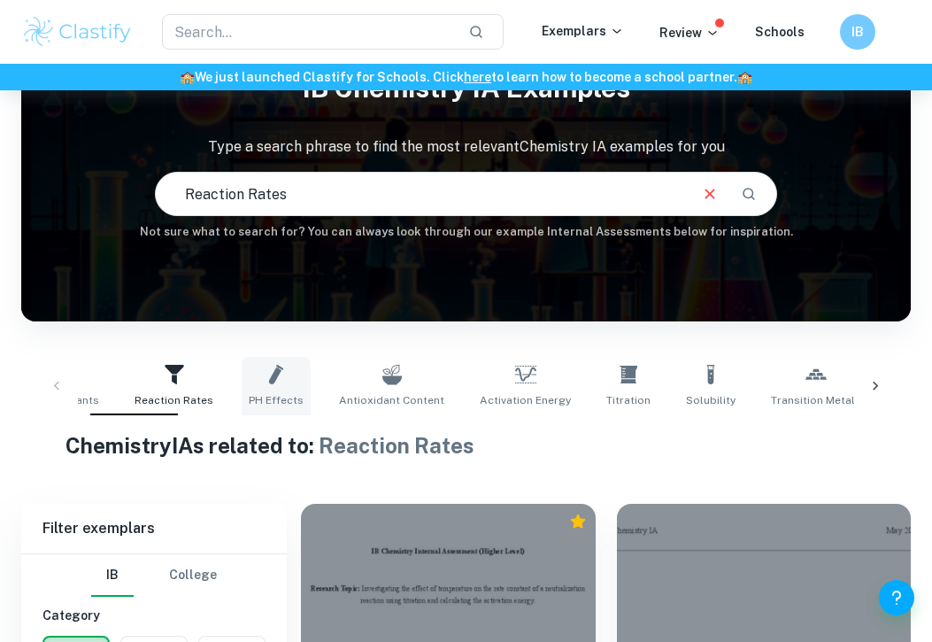
scroll to position [96, 0]
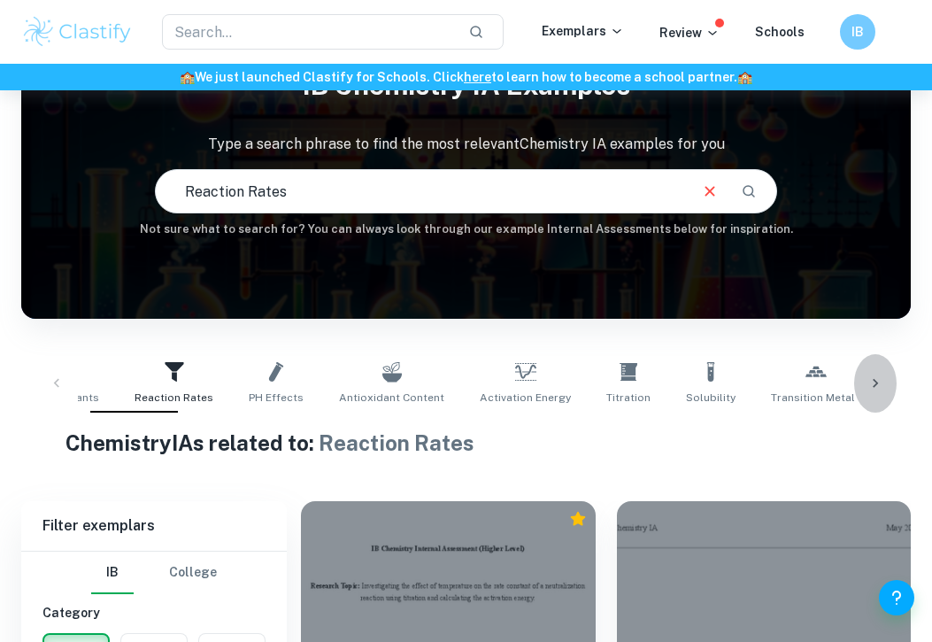
click at [875, 380] on icon at bounding box center [875, 383] width 5 height 9
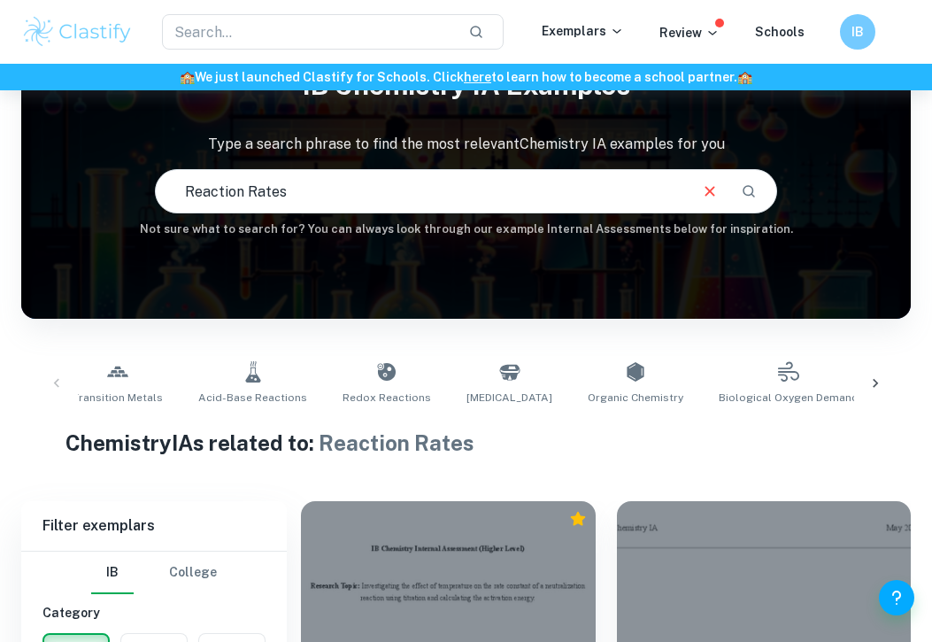
scroll to position [0, 1649]
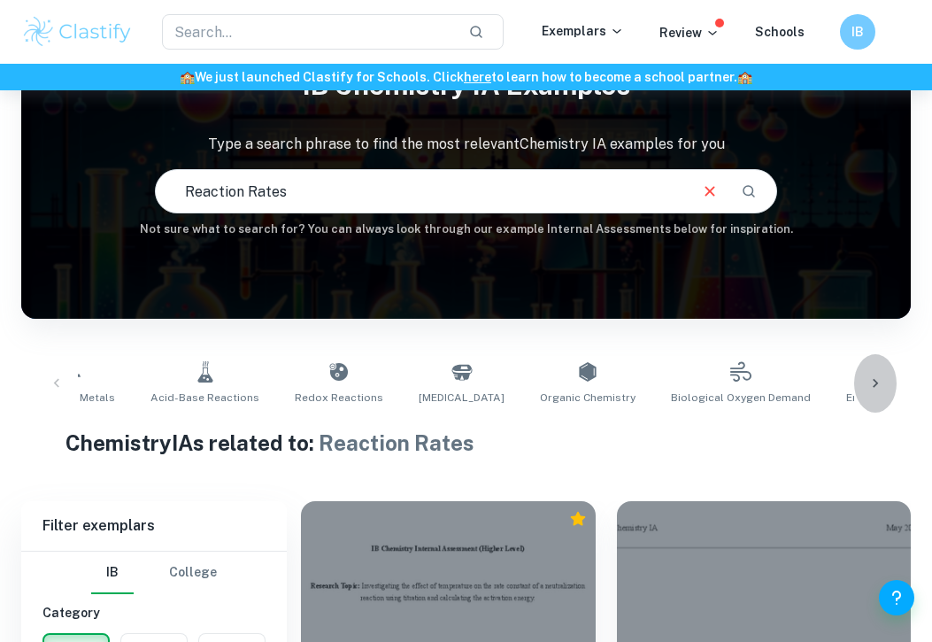
click at [875, 380] on icon at bounding box center [875, 383] width 5 height 9
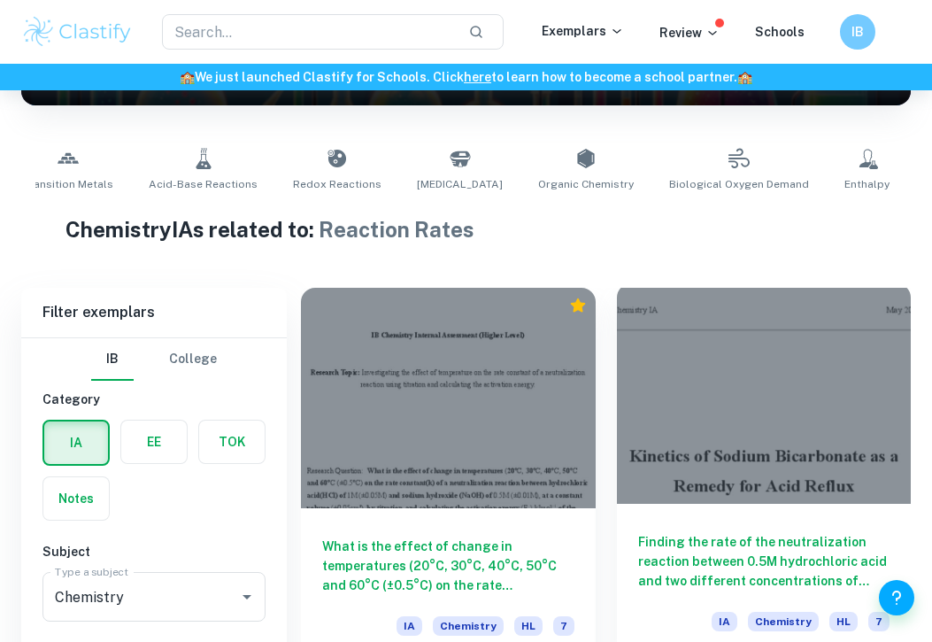
scroll to position [542, 0]
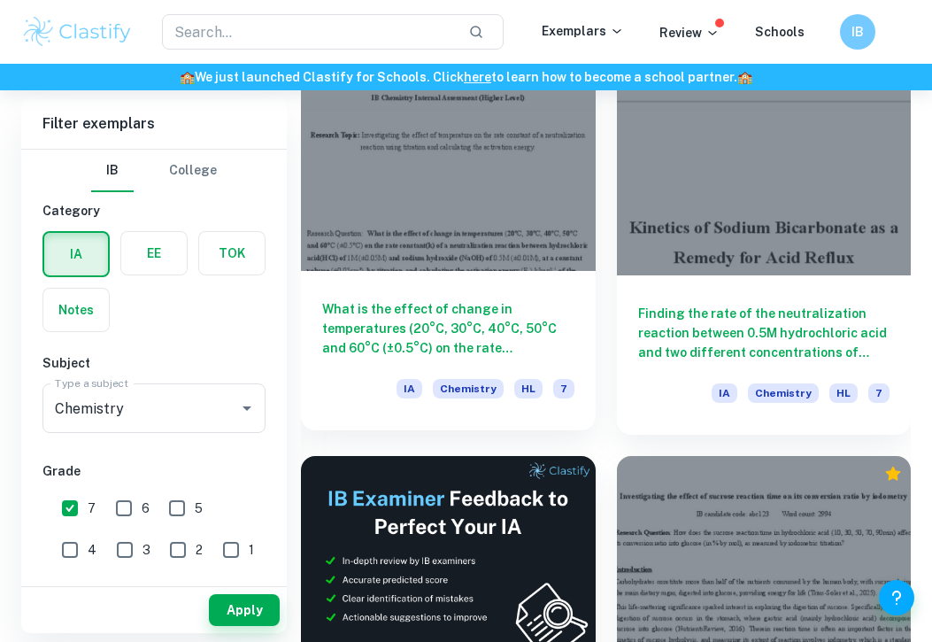
click at [559, 335] on h6 "What is the effect of change in temperatures (20°C, 30°C, 40°C, 50°C and 60°C (…" at bounding box center [448, 328] width 252 height 58
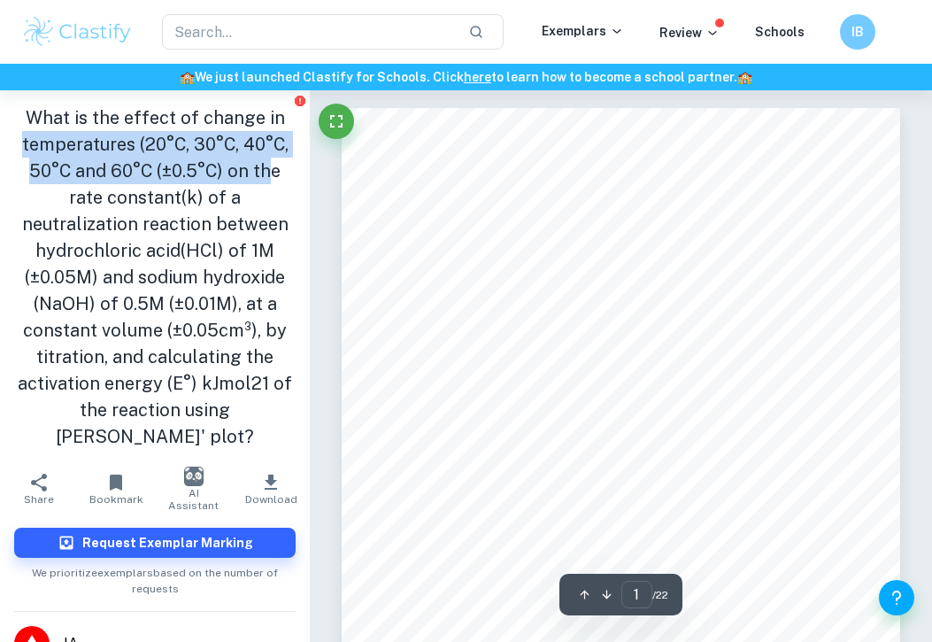
drag, startPoint x: 21, startPoint y: 142, endPoint x: 266, endPoint y: 176, distance: 247.6
click at [270, 174] on h1 "What is the effect of change in temperatures (20°C, 30°C, 40°C, 50°C and 60°C (…" at bounding box center [154, 276] width 281 height 345
click at [266, 176] on h1 "What is the effect of change in temperatures (20°C, 30°C, 40°C, 50°C and 60°C (…" at bounding box center [154, 276] width 281 height 345
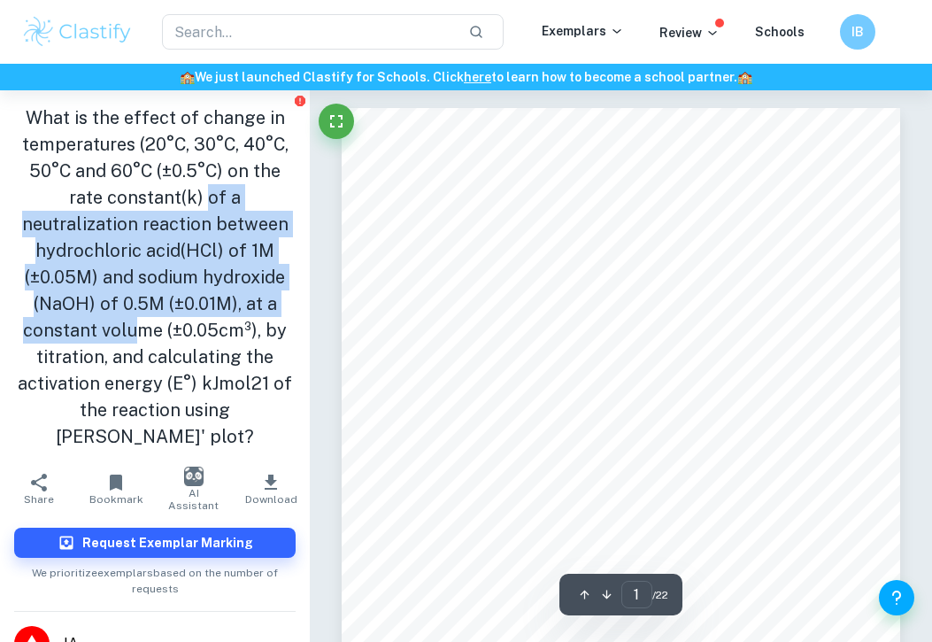
drag, startPoint x: 147, startPoint y: 193, endPoint x: 260, endPoint y: 290, distance: 149.4
click at [260, 290] on h1 "What is the effect of change in temperatures (20°C, 30°C, 40°C, 50°C and 60°C (…" at bounding box center [154, 276] width 281 height 345
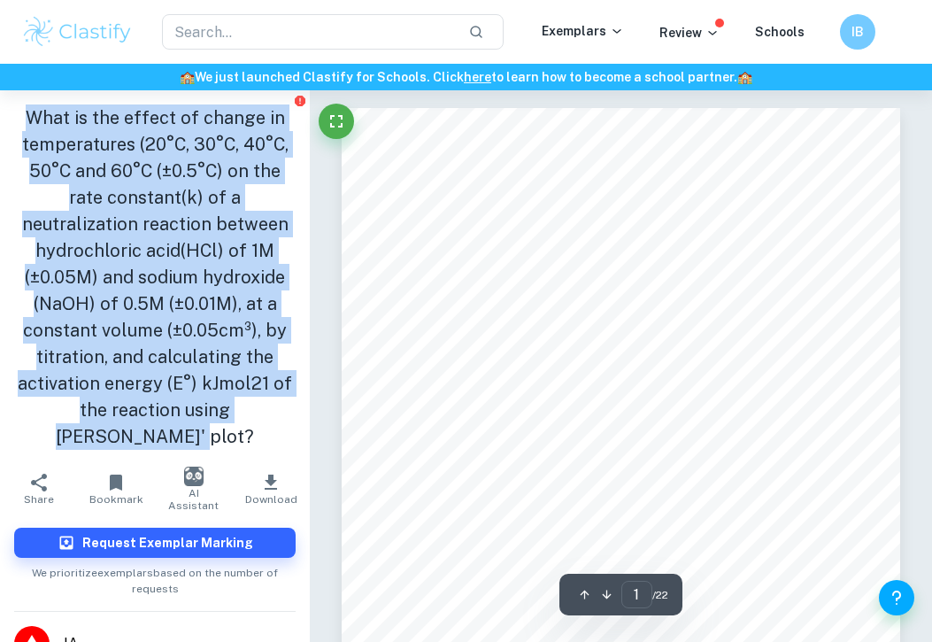
drag, startPoint x: 211, startPoint y: 409, endPoint x: 18, endPoint y: 102, distance: 362.7
click at [18, 102] on div "What is the effect of change in temperatures (20°C, 30°C, 40°C, 50°C and 60°C (…" at bounding box center [155, 276] width 310 height 373
click at [107, 223] on h1 "What is the effect of change in temperatures (20°C, 30°C, 40°C, 50°C and 60°C (…" at bounding box center [154, 276] width 281 height 345
drag, startPoint x: 222, startPoint y: 412, endPoint x: 24, endPoint y: 110, distance: 361.1
click at [24, 110] on h1 "What is the effect of change in temperatures (20°C, 30°C, 40°C, 50°C and 60°C (…" at bounding box center [154, 276] width 281 height 345
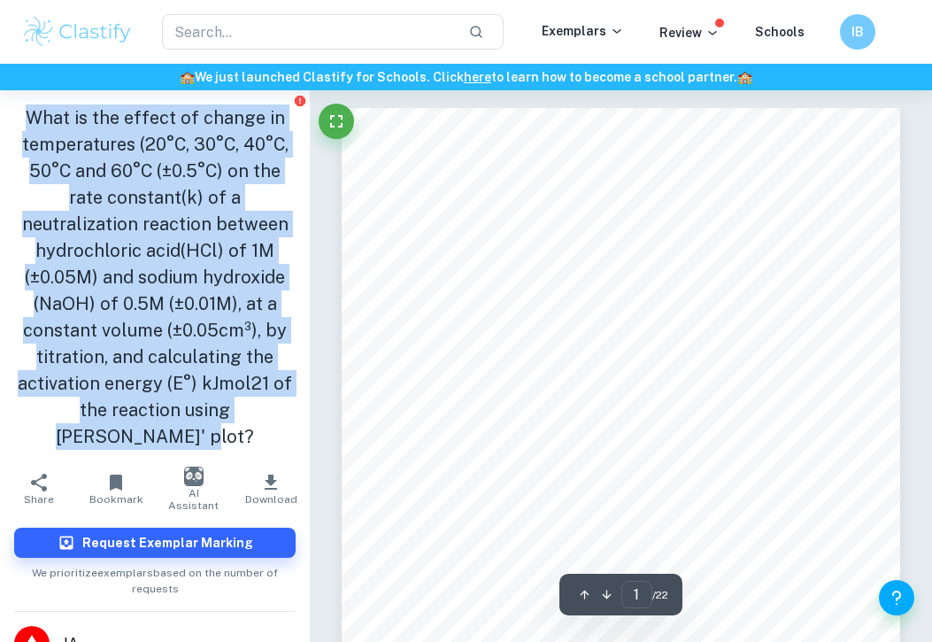
click at [106, 185] on h1 "What is the effect of change in temperatures (20°C, 30°C, 40°C, 50°C and 60°C (…" at bounding box center [154, 276] width 281 height 345
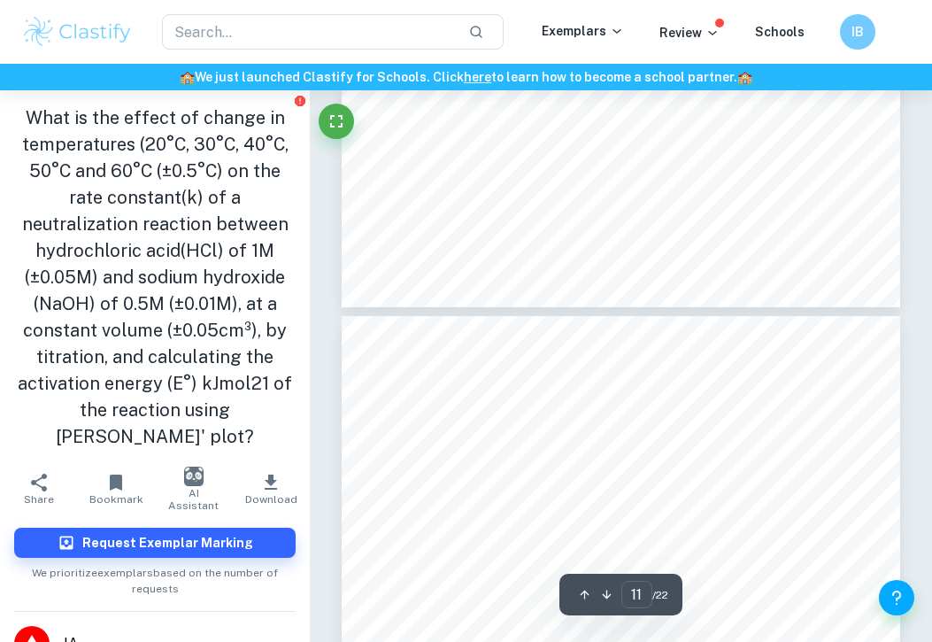
type input "12"
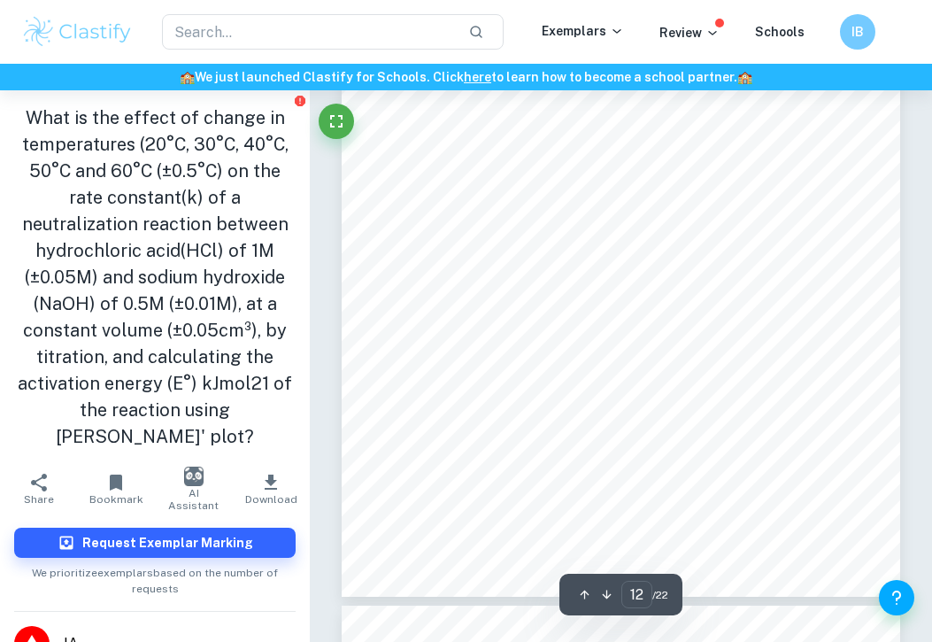
scroll to position [8551, 0]
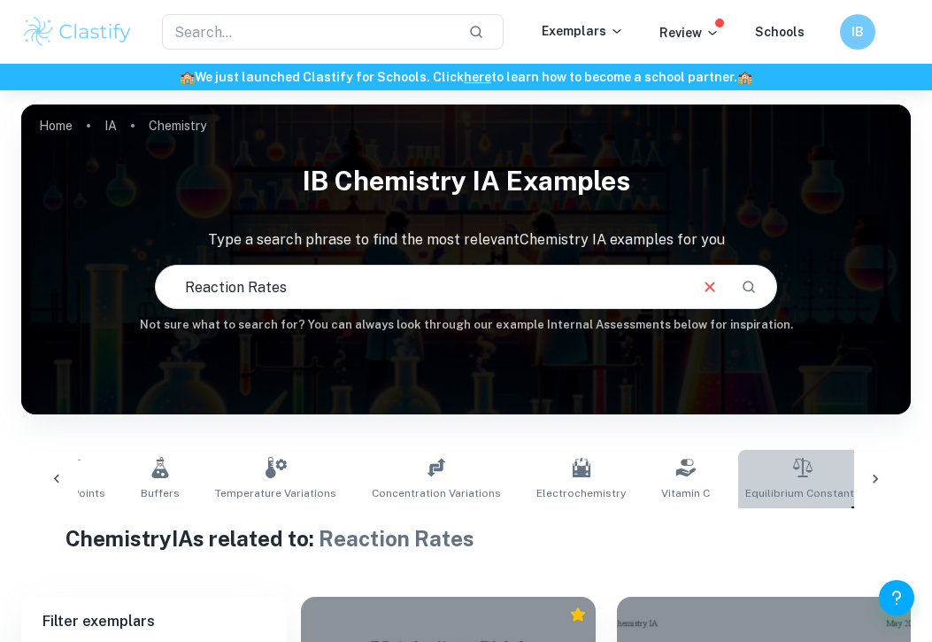
click at [811, 489] on span "Equilibrium Constants" at bounding box center [802, 493] width 115 height 16
type input "Equilibrium Constants"
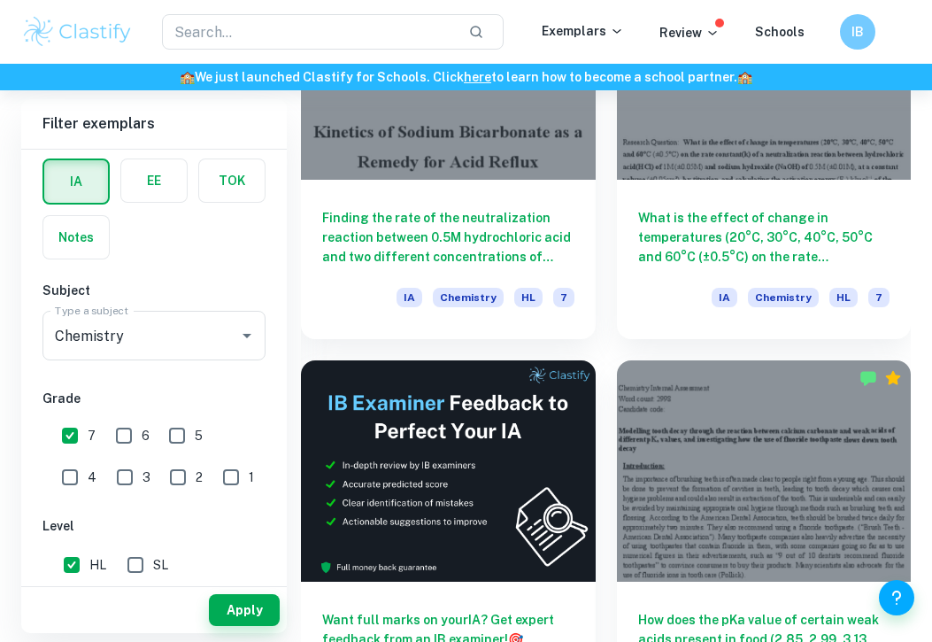
scroll to position [639, 0]
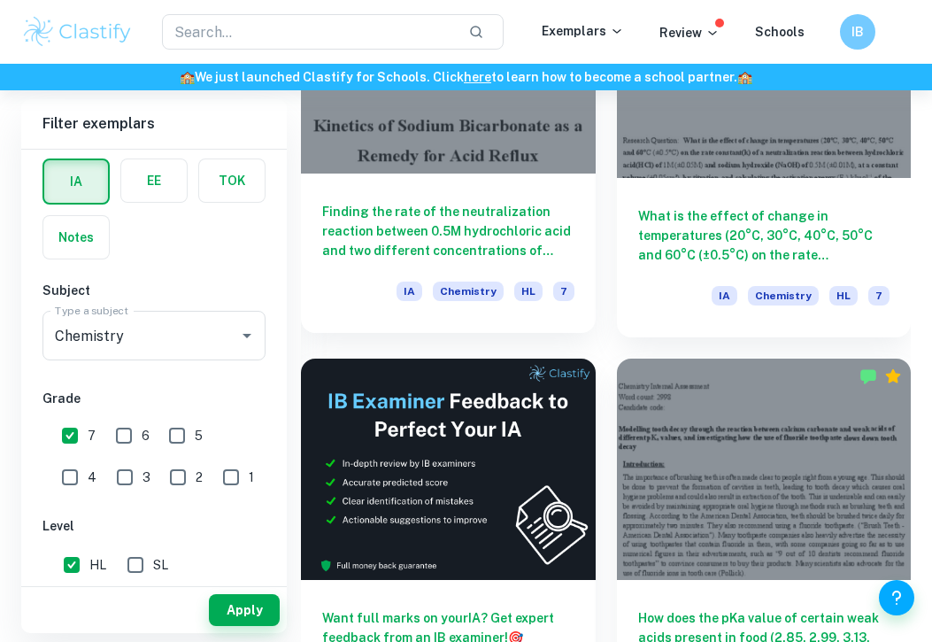
click at [439, 226] on h6 "Finding the rate of the neutralization reaction between 0.5M hydrochloric acid …" at bounding box center [448, 231] width 252 height 58
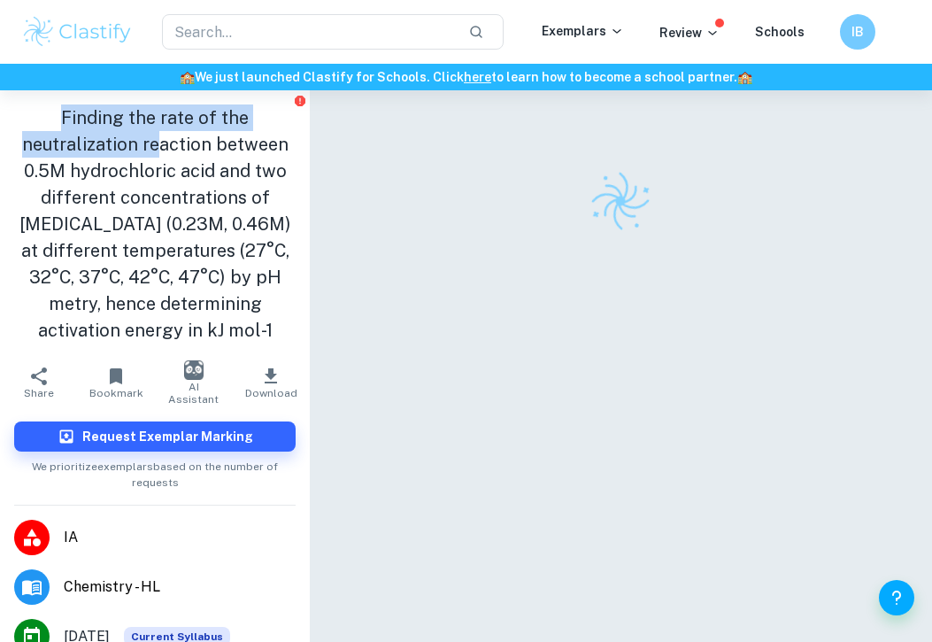
drag, startPoint x: 67, startPoint y: 112, endPoint x: 157, endPoint y: 153, distance: 98.2
click at [157, 153] on h1 "Finding the rate of the neutralization reaction between 0.5M hydrochloric acid …" at bounding box center [154, 223] width 281 height 239
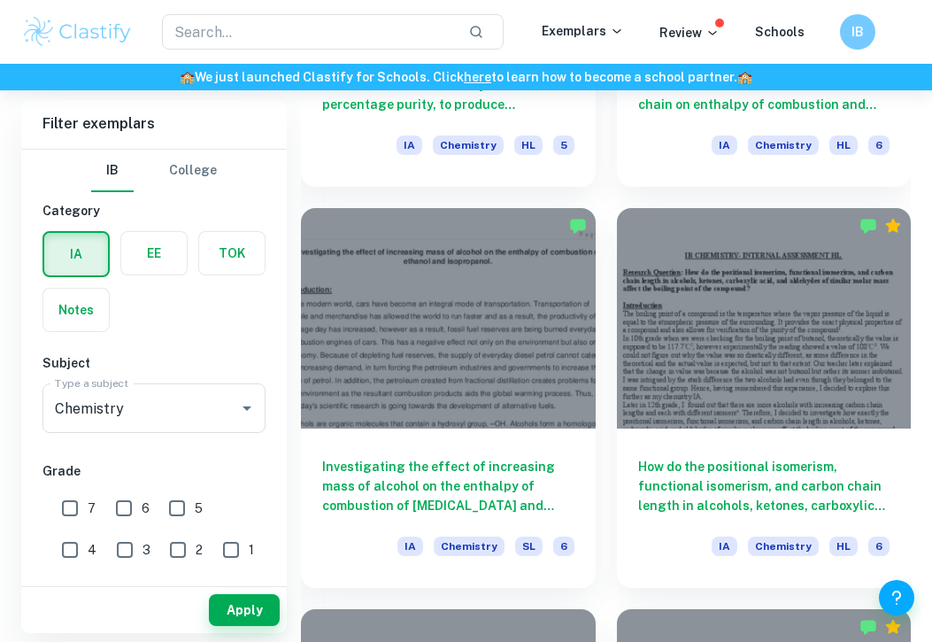
scroll to position [2399, 0]
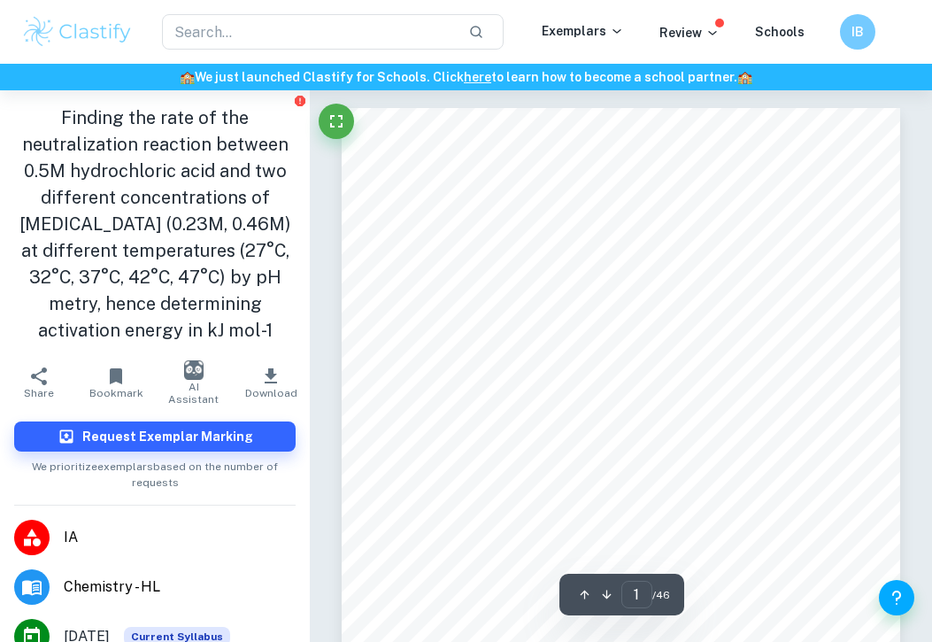
drag, startPoint x: 31, startPoint y: 165, endPoint x: 272, endPoint y: 340, distance: 297.2
click at [284, 340] on h1 "Finding the rate of the neutralization reaction between 0.5M hydrochloric acid …" at bounding box center [154, 223] width 281 height 239
click at [272, 340] on h1 "Finding the rate of the neutralization reaction between 0.5M hydrochloric acid …" at bounding box center [154, 223] width 281 height 239
click at [412, 350] on div "IB Chemistry IA May 2025 Kinetics of Sodium Bicarbonate as a Remedy for Acid Re…" at bounding box center [621, 470] width 559 height 724
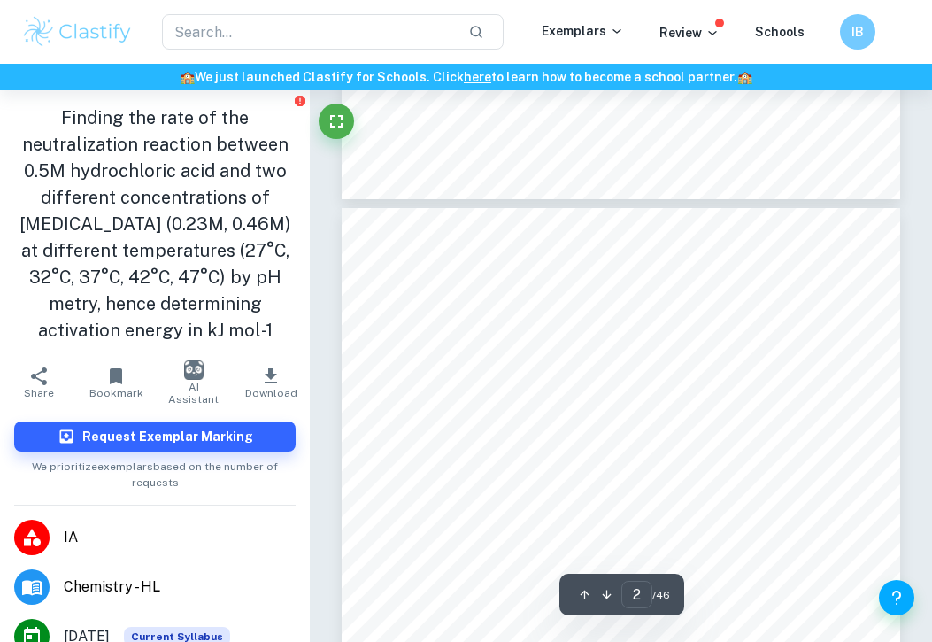
scroll to position [292, 0]
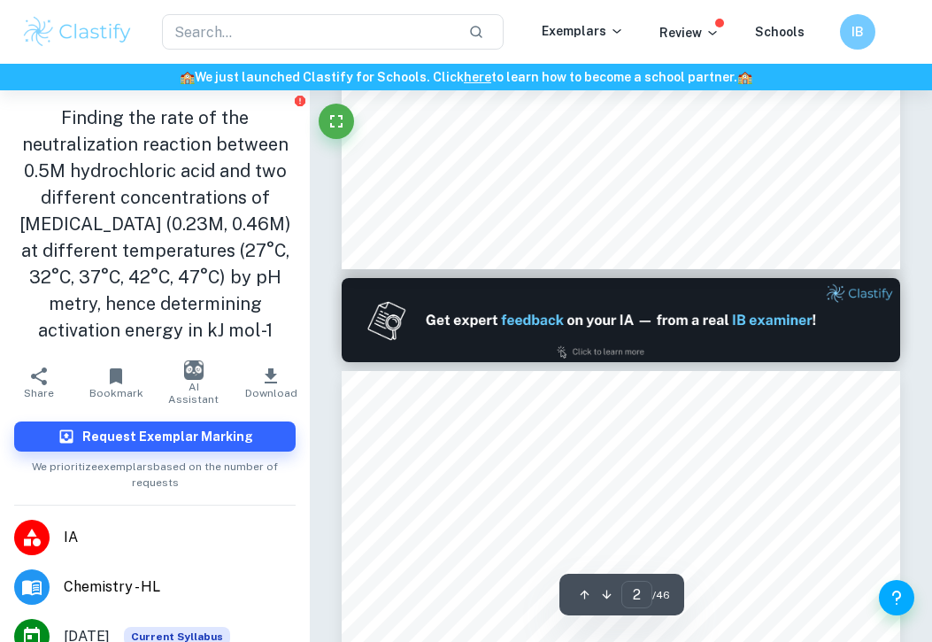
type input "1"
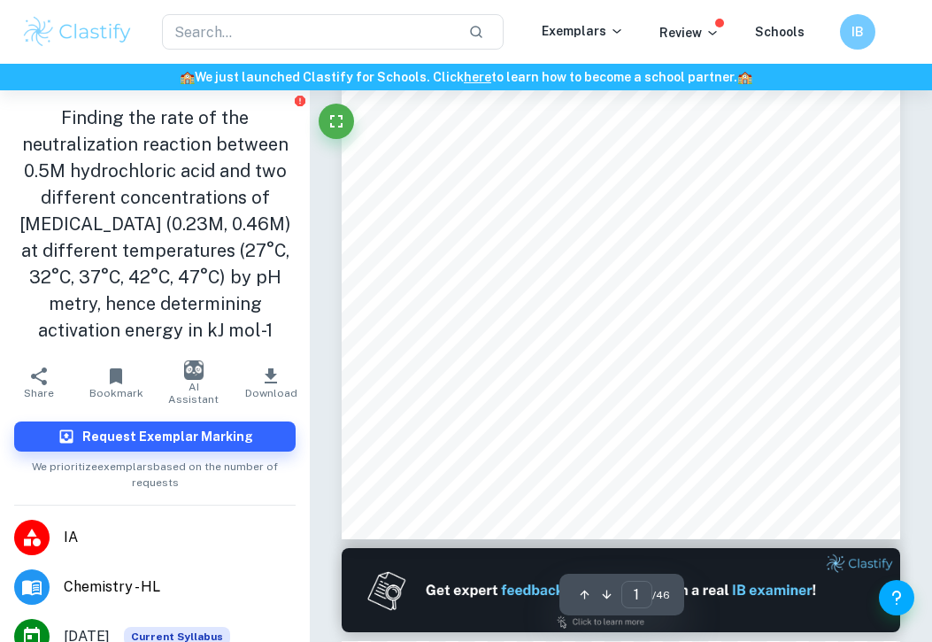
scroll to position [0, 0]
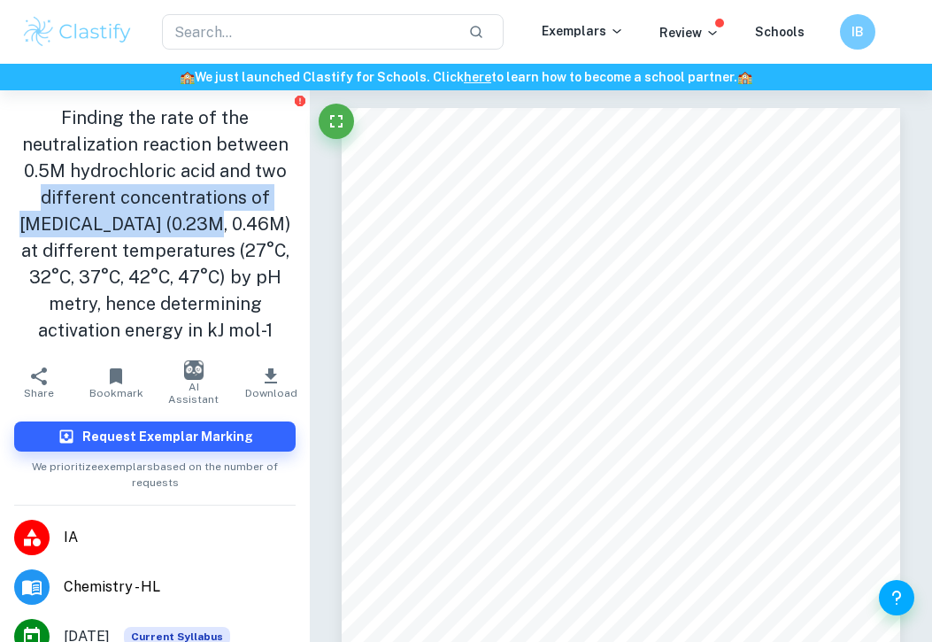
drag, startPoint x: 40, startPoint y: 194, endPoint x: 219, endPoint y: 235, distance: 184.4
click at [219, 229] on h1 "Finding the rate of the neutralization reaction between 0.5M hydrochloric acid …" at bounding box center [154, 223] width 281 height 239
click at [219, 235] on h1 "Finding the rate of the neutralization reaction between 0.5M hydrochloric acid …" at bounding box center [154, 223] width 281 height 239
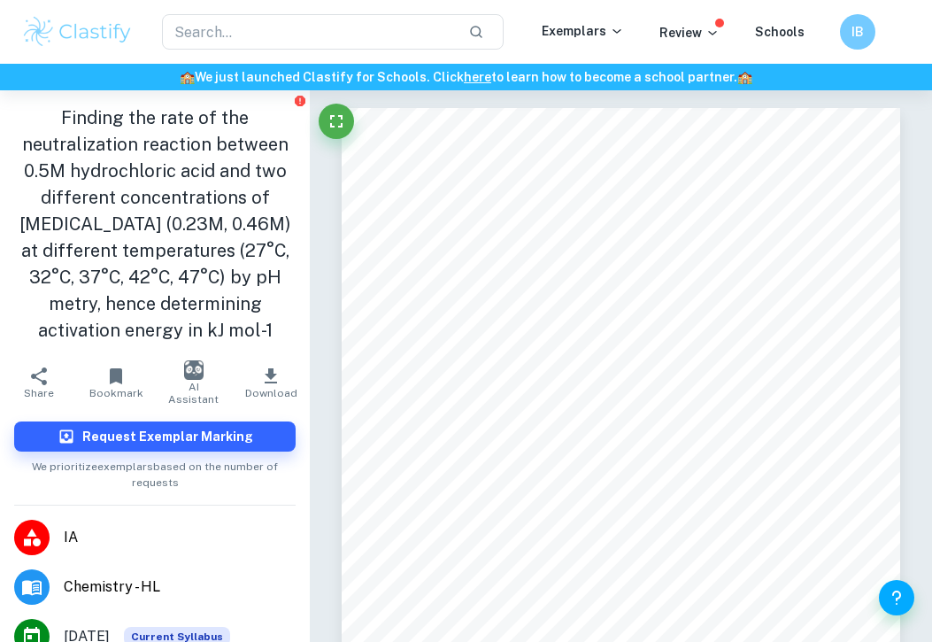
drag, startPoint x: 82, startPoint y: 246, endPoint x: 286, endPoint y: 321, distance: 217.0
click at [286, 321] on h1 "Finding the rate of the neutralization reaction between 0.5M hydrochloric acid …" at bounding box center [154, 223] width 281 height 239
drag, startPoint x: 59, startPoint y: 117, endPoint x: 287, endPoint y: 331, distance: 312.4
click at [287, 331] on h1 "Finding the rate of the neutralization reaction between 0.5M hydrochloric acid …" at bounding box center [154, 223] width 281 height 239
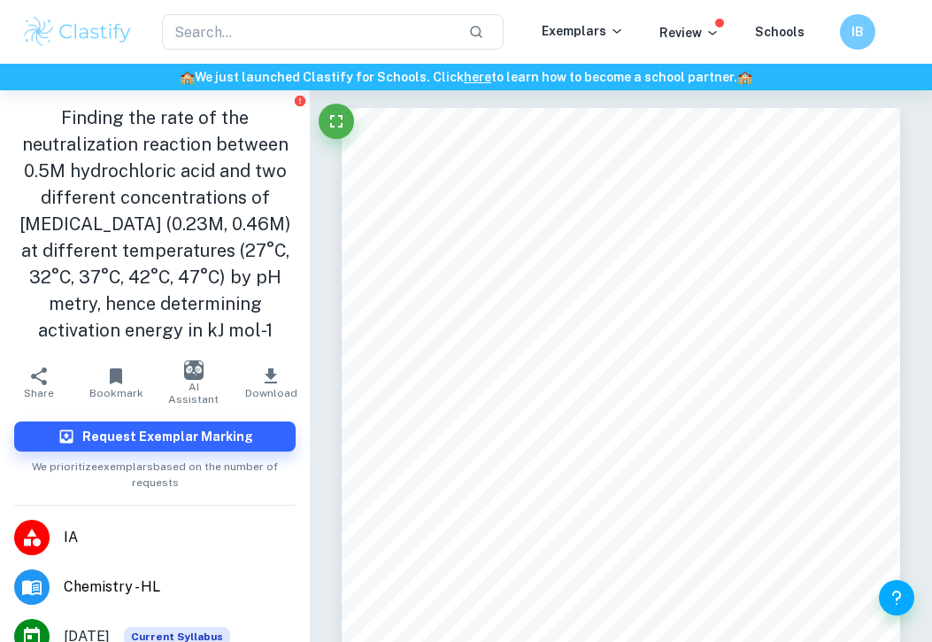
click at [261, 323] on h1 "Finding the rate of the neutralization reaction between 0.5M hydrochloric acid …" at bounding box center [154, 223] width 281 height 239
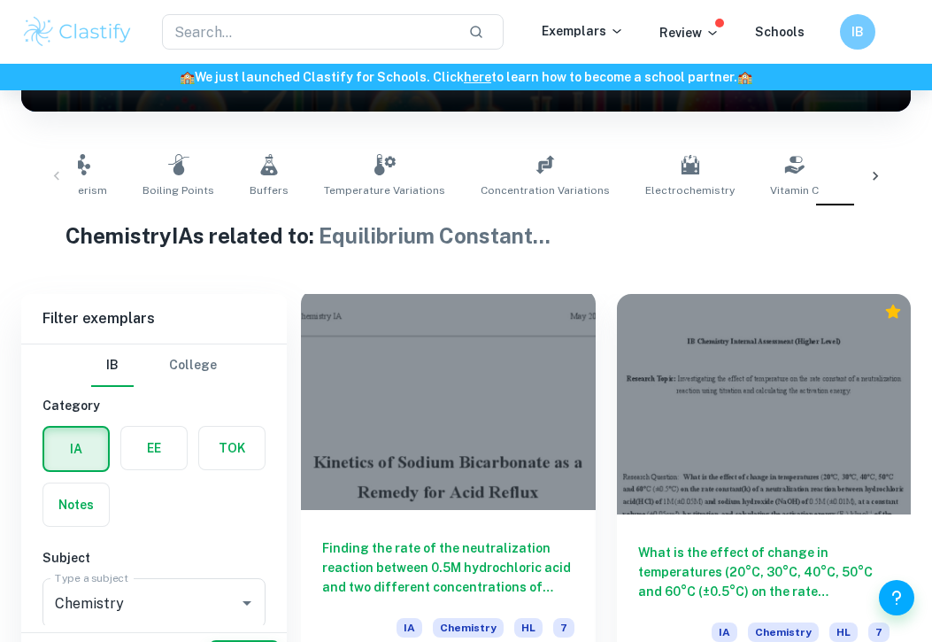
scroll to position [432, 0]
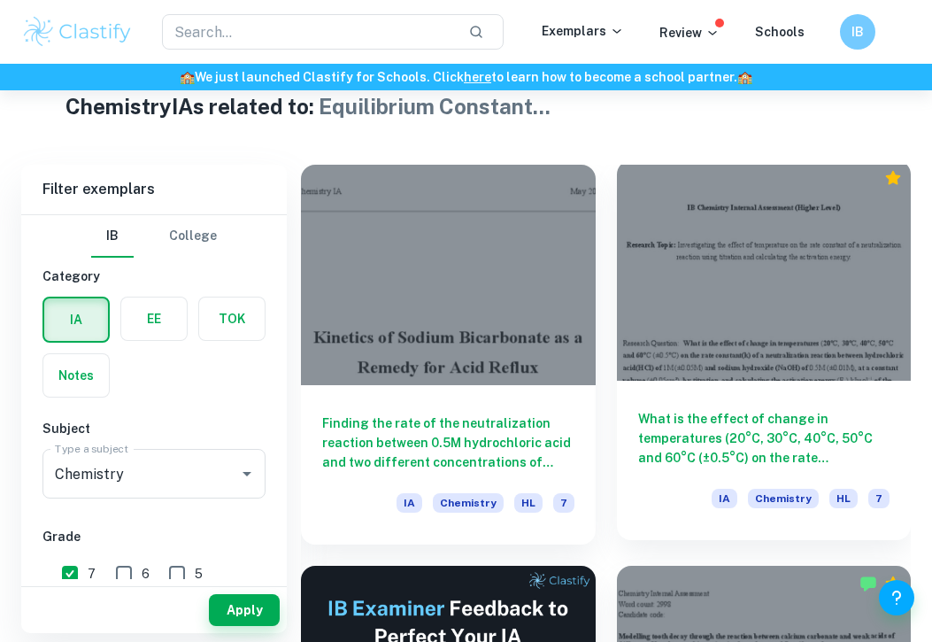
click at [752, 410] on h6 "What is the effect of change in temperatures (20°C, 30°C, 40°C, 50°C and 60°C (…" at bounding box center [764, 438] width 252 height 58
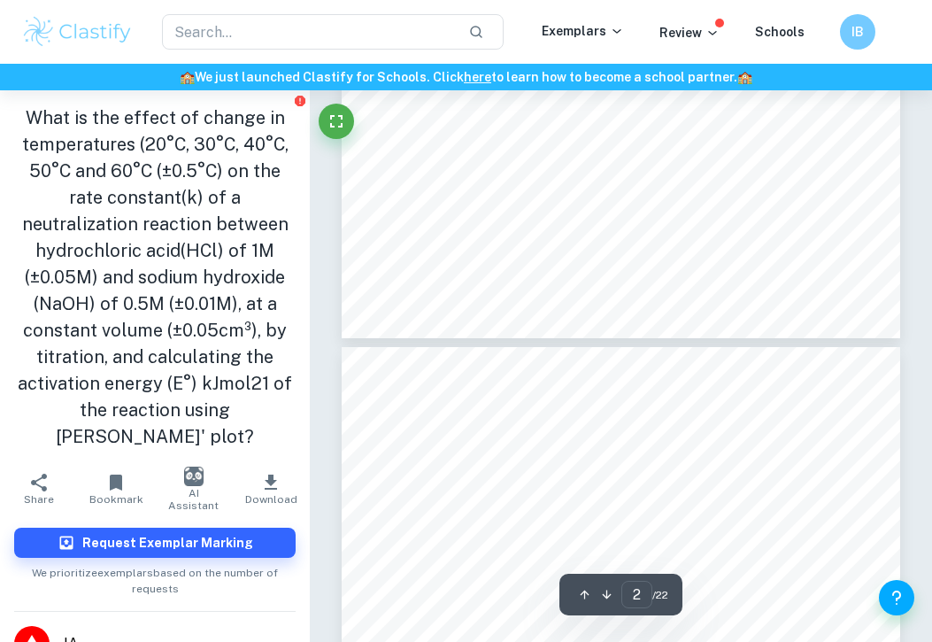
type input "3"
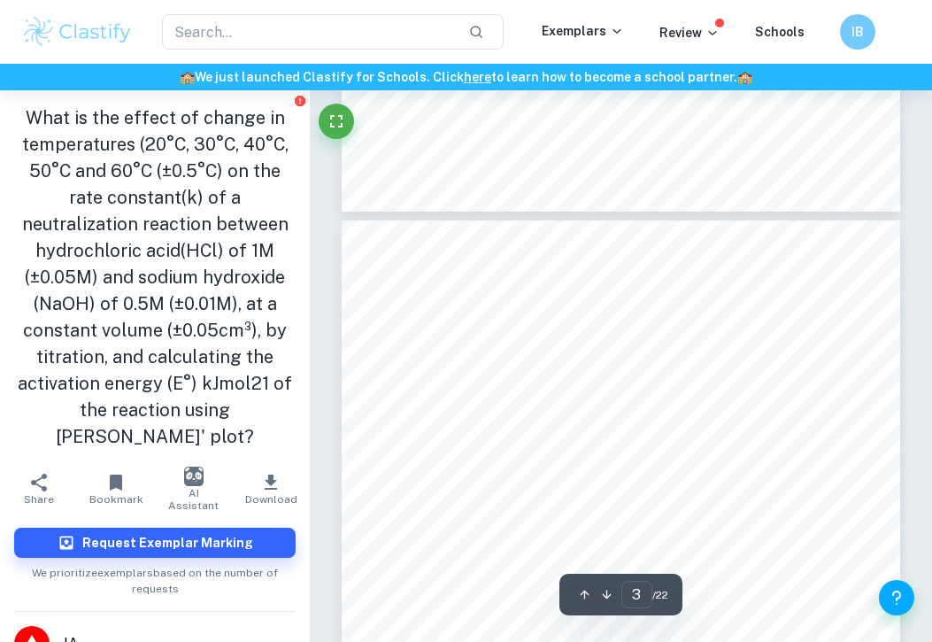
scroll to position [1449, 0]
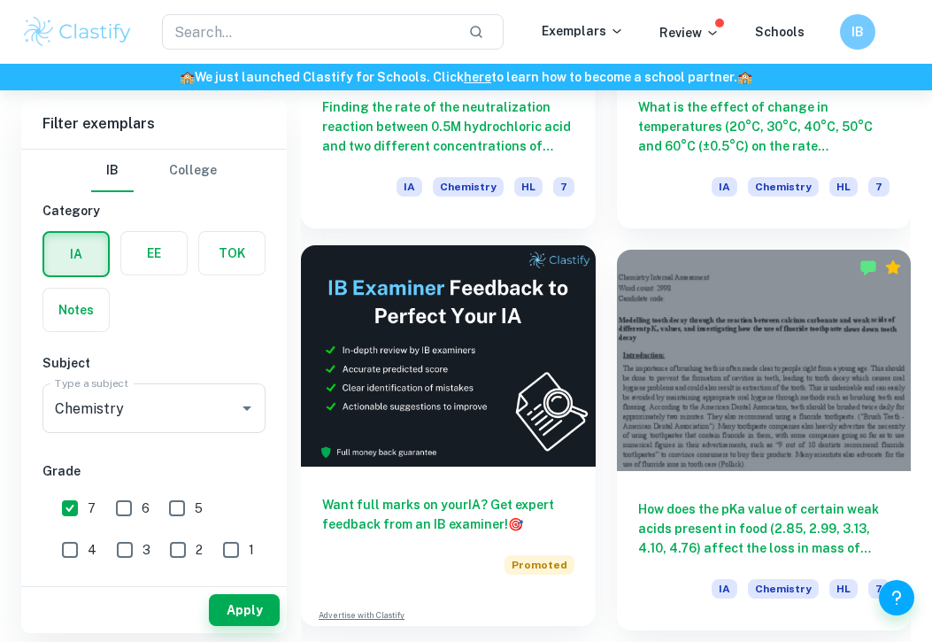
scroll to position [749, 0]
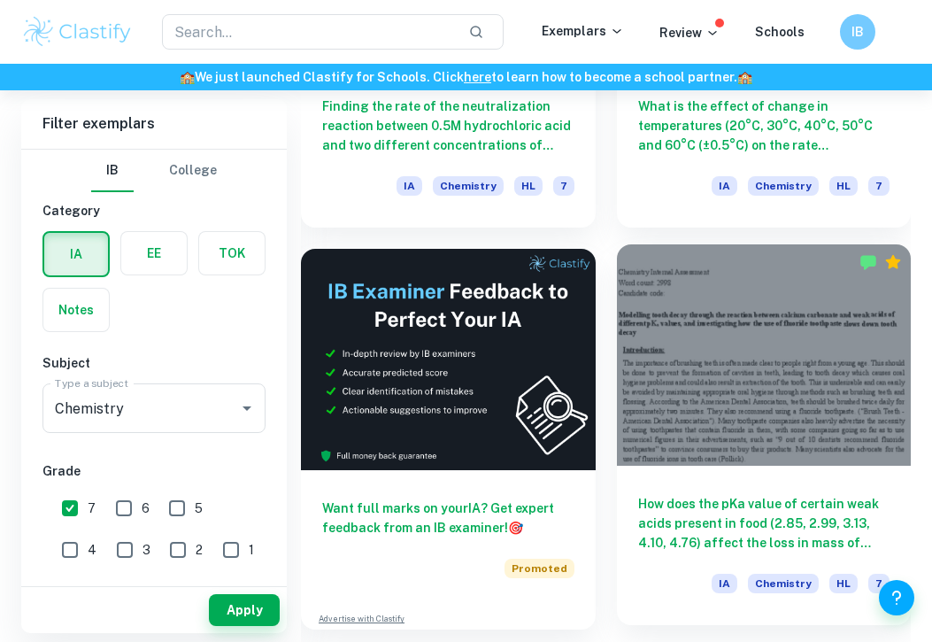
click at [715, 442] on div at bounding box center [764, 354] width 295 height 220
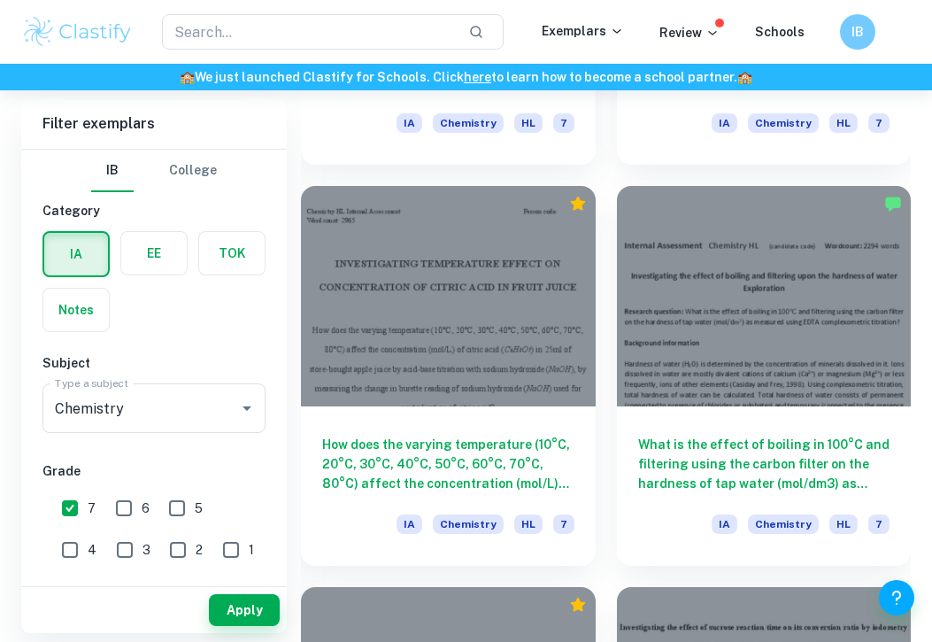
scroll to position [2423, 0]
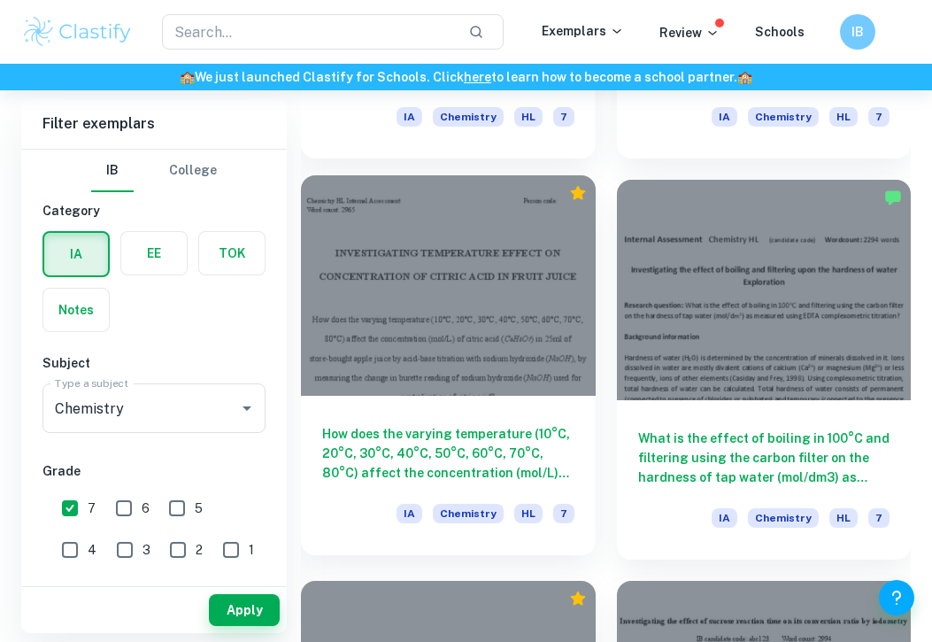
click at [369, 301] on div at bounding box center [448, 285] width 295 height 220
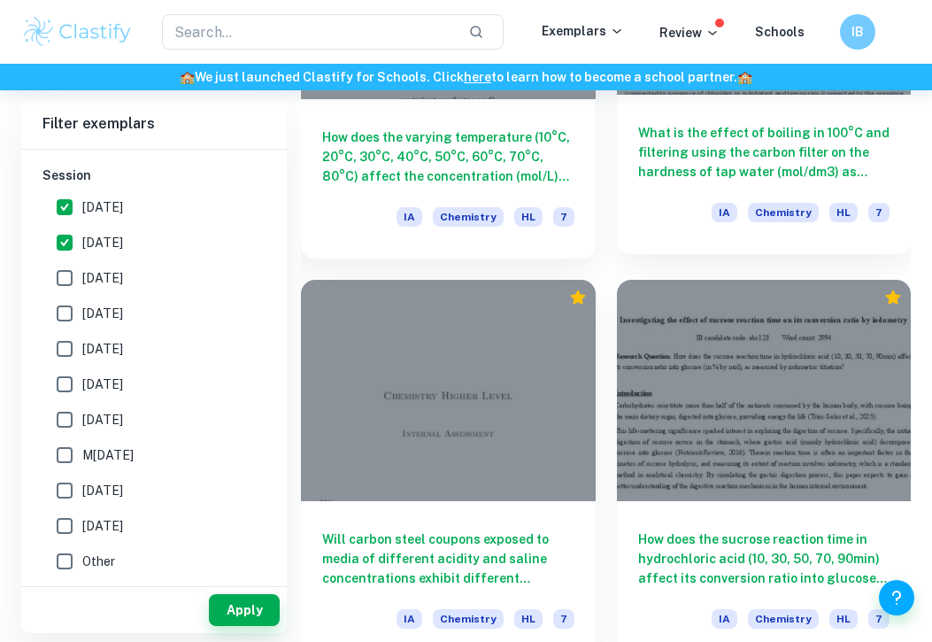
scroll to position [2725, 0]
